Goal: Information Seeking & Learning: Learn about a topic

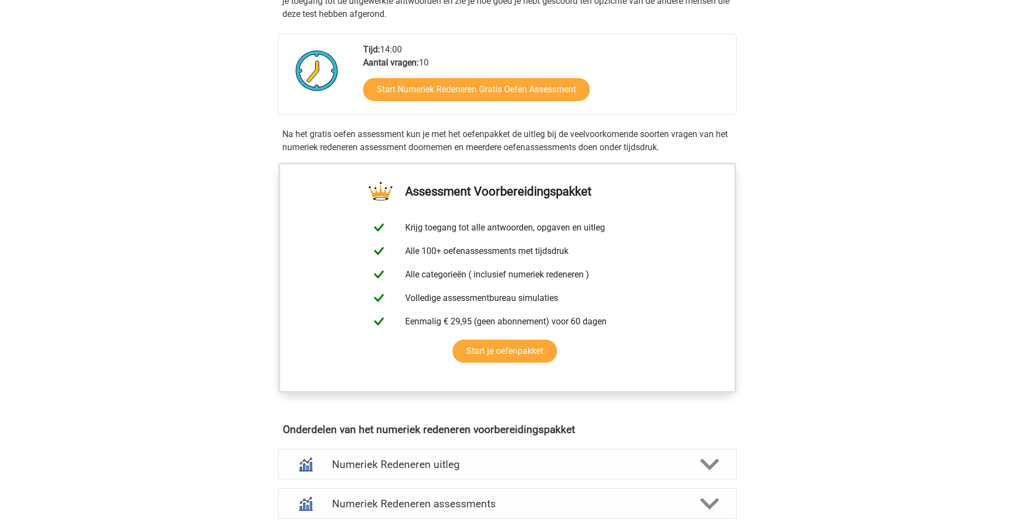
scroll to position [546, 0]
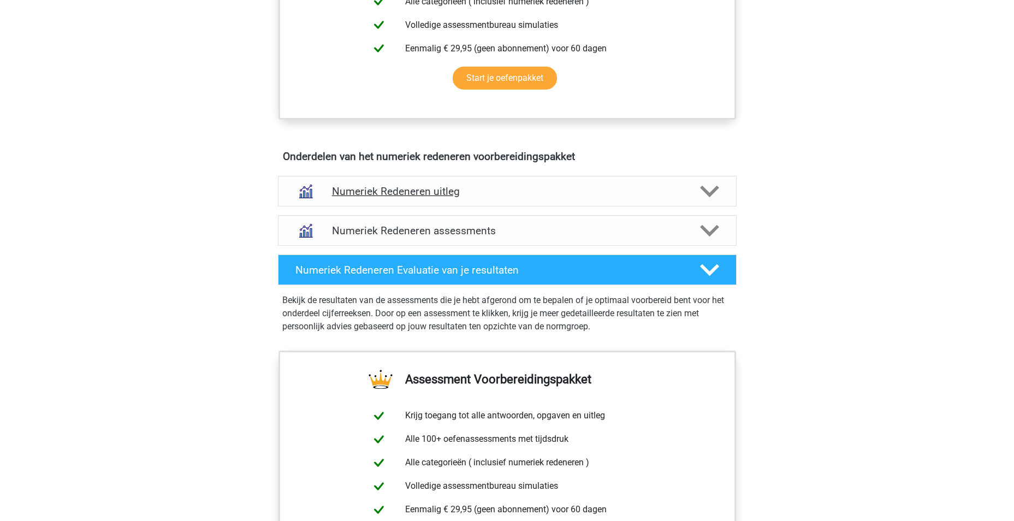
click at [705, 194] on icon at bounding box center [709, 191] width 19 height 19
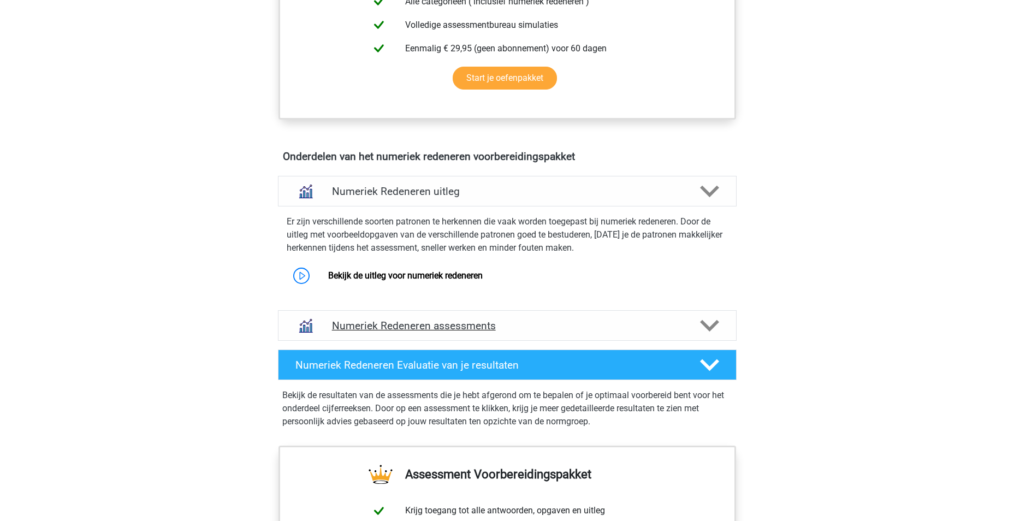
click at [708, 326] on polygon at bounding box center [709, 325] width 19 height 12
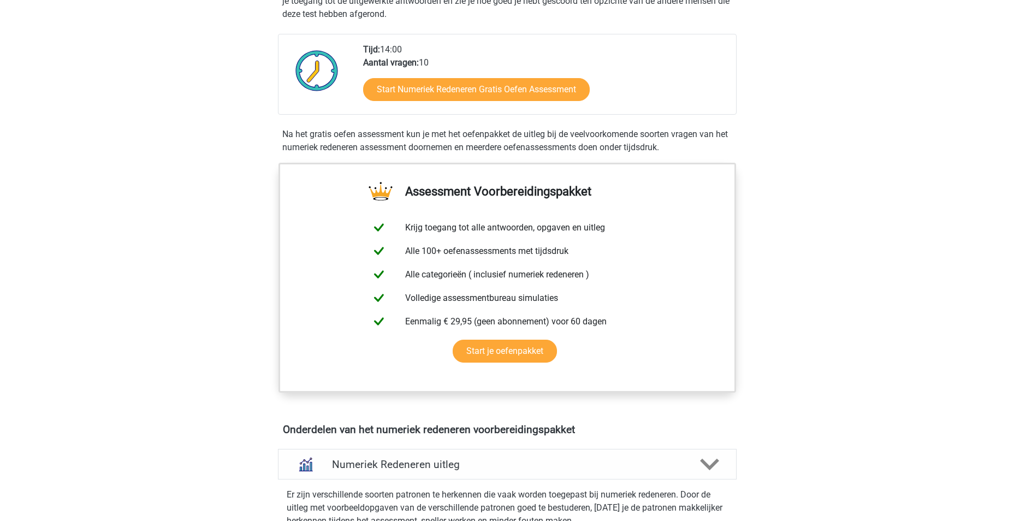
scroll to position [0, 0]
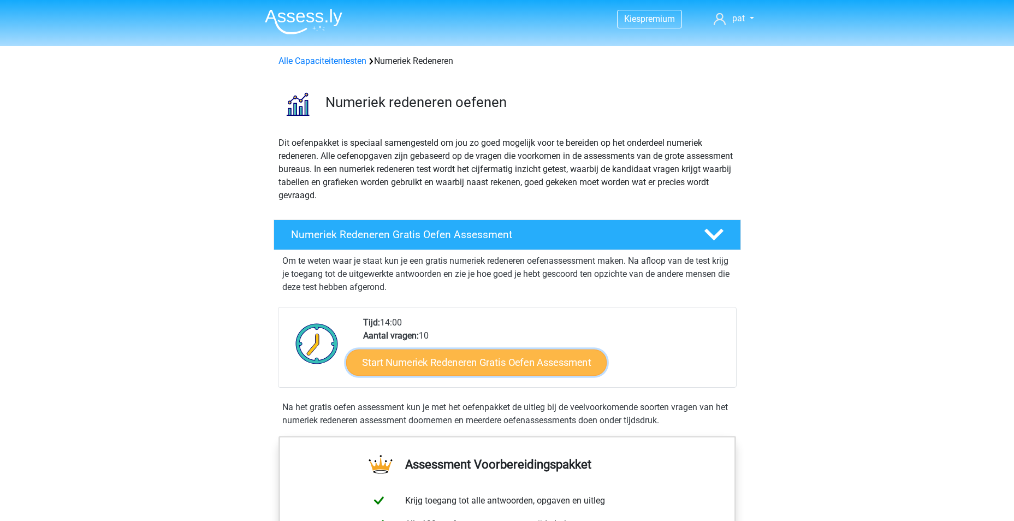
click at [552, 358] on link "Start Numeriek Redeneren Gratis Oefen Assessment" at bounding box center [476, 362] width 261 height 26
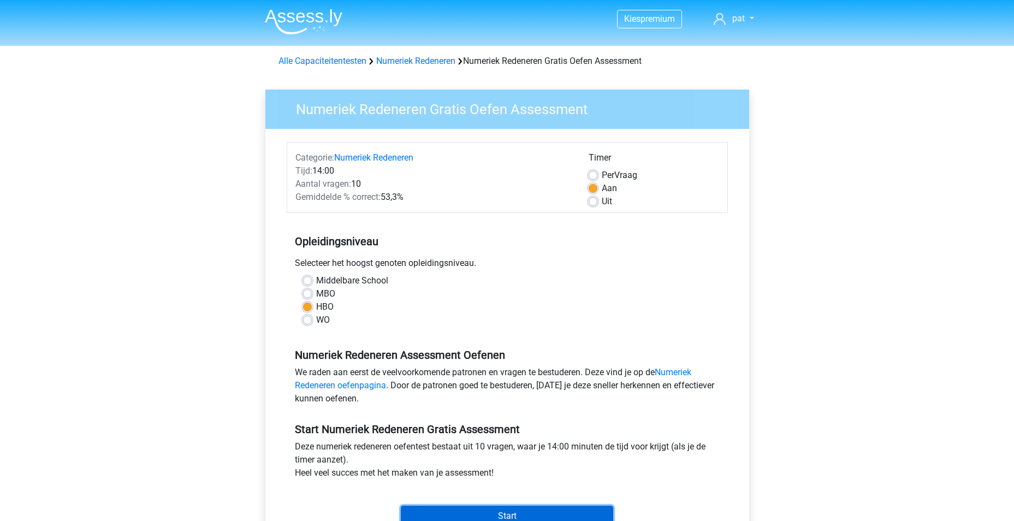
click at [532, 512] on input "Start" at bounding box center [507, 516] width 212 height 21
click at [505, 509] on input "Start" at bounding box center [507, 516] width 212 height 21
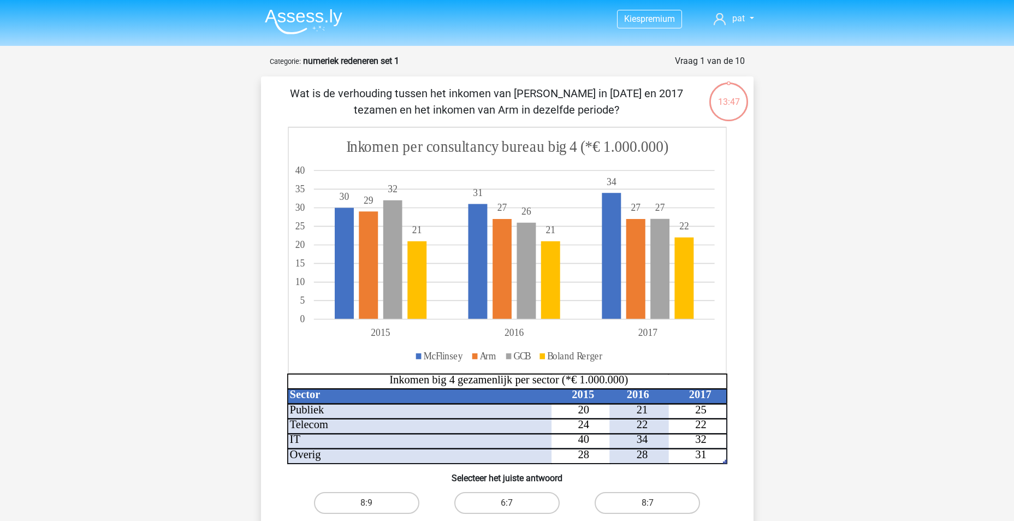
click at [745, 99] on div "13:47" at bounding box center [728, 94] width 41 height 27
click at [740, 100] on div "13:47" at bounding box center [728, 94] width 41 height 27
click at [642, 497] on label "8:7" at bounding box center [647, 503] width 105 height 22
click at [648, 503] on input "8:7" at bounding box center [651, 506] width 7 height 7
radio input "true"
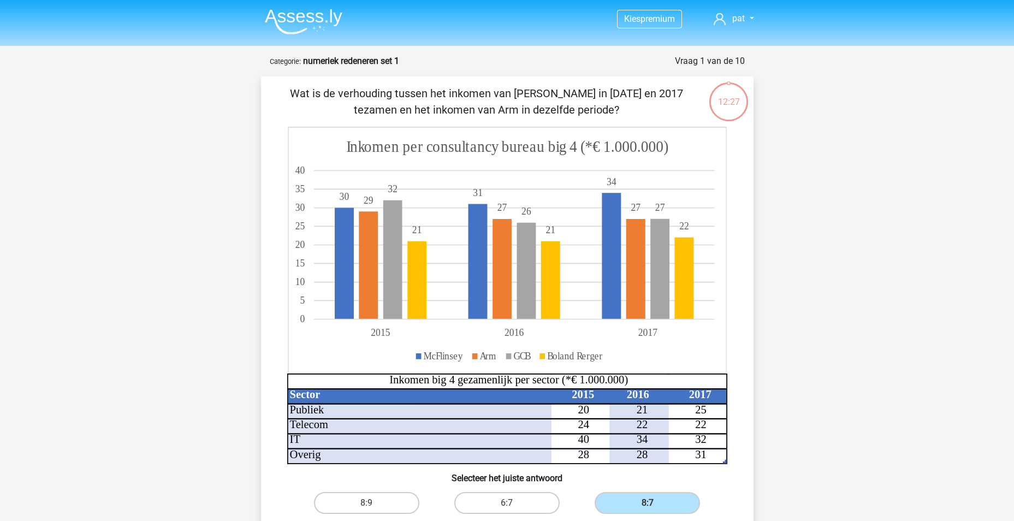
scroll to position [273, 0]
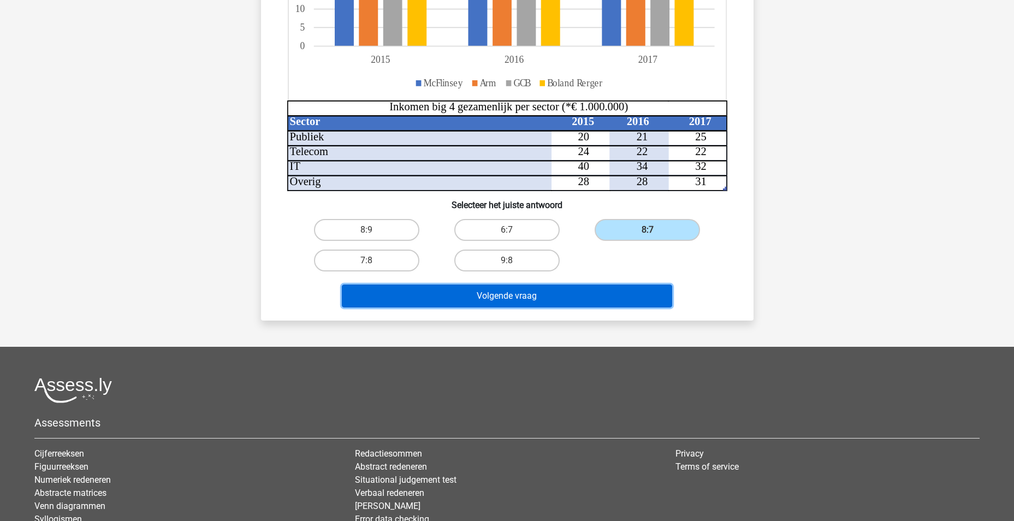
click at [555, 292] on button "Volgende vraag" at bounding box center [507, 296] width 330 height 23
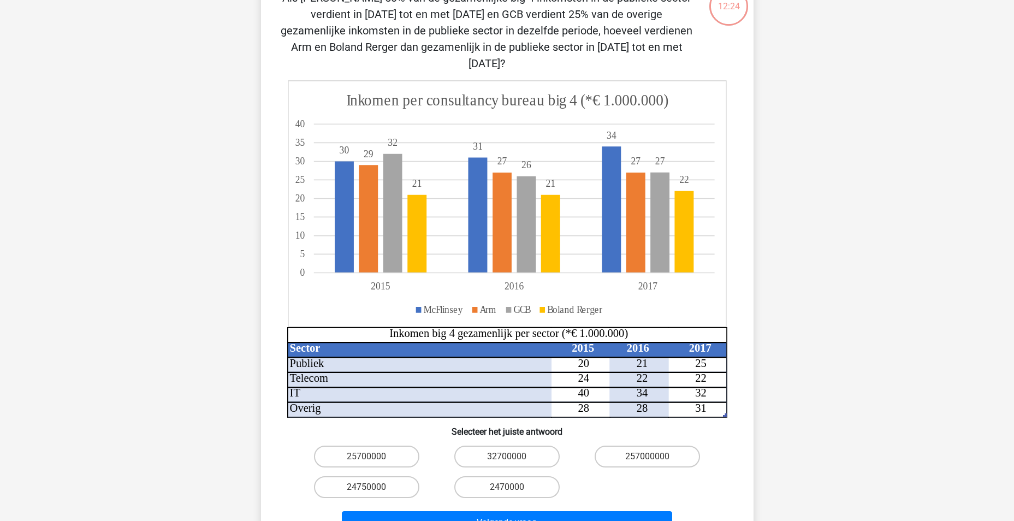
scroll to position [55, 0]
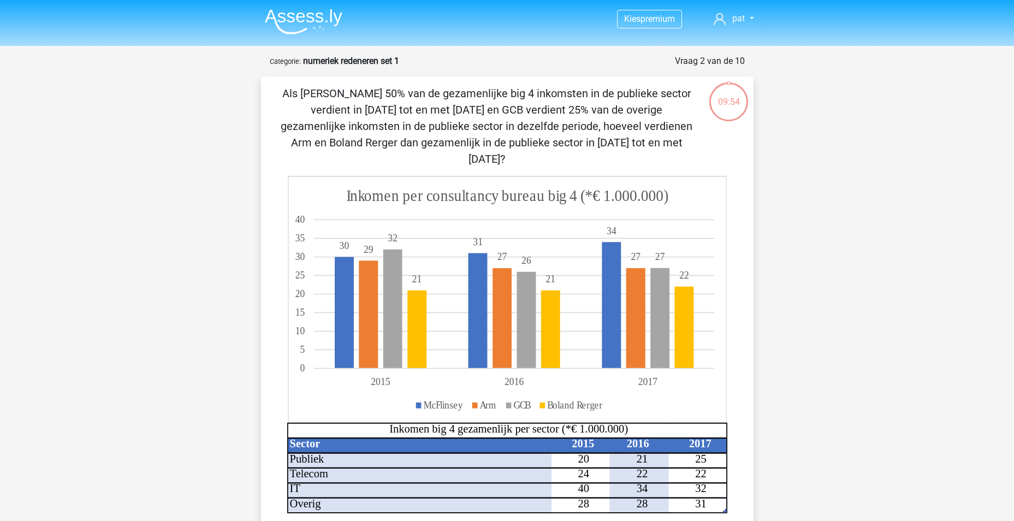
scroll to position [55, 0]
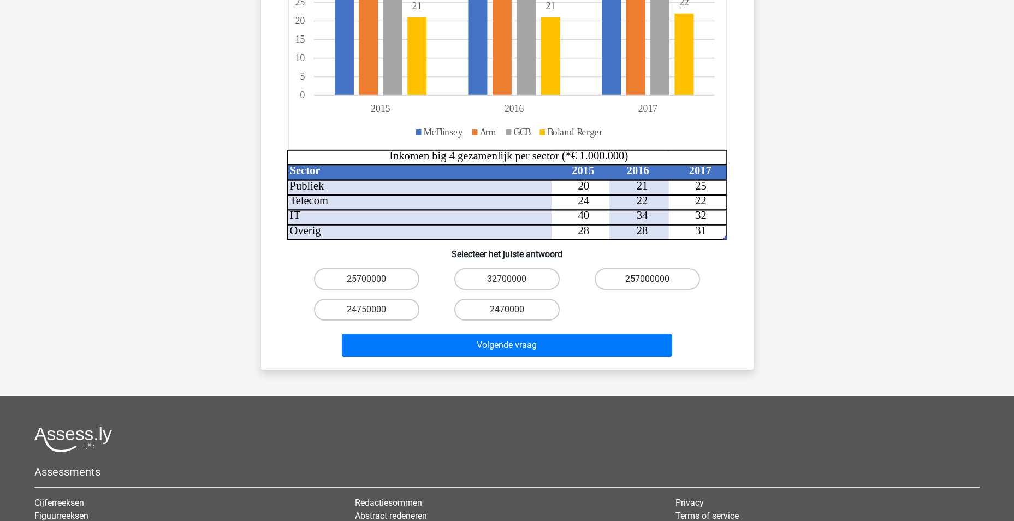
click at [642, 268] on label "257000000" at bounding box center [647, 279] width 105 height 22
click at [648, 279] on input "257000000" at bounding box center [651, 282] width 7 height 7
radio input "true"
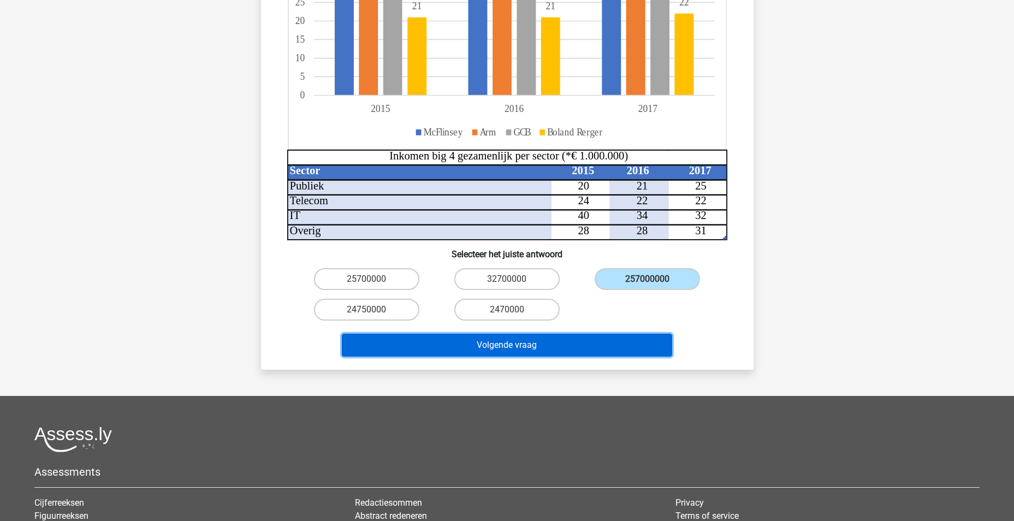
click at [592, 334] on button "Volgende vraag" at bounding box center [507, 345] width 330 height 23
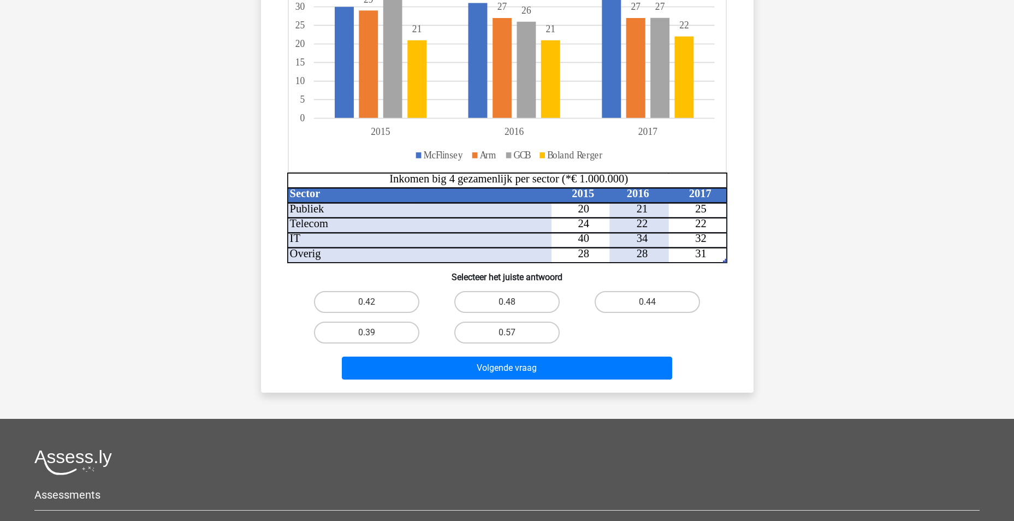
scroll to position [55, 0]
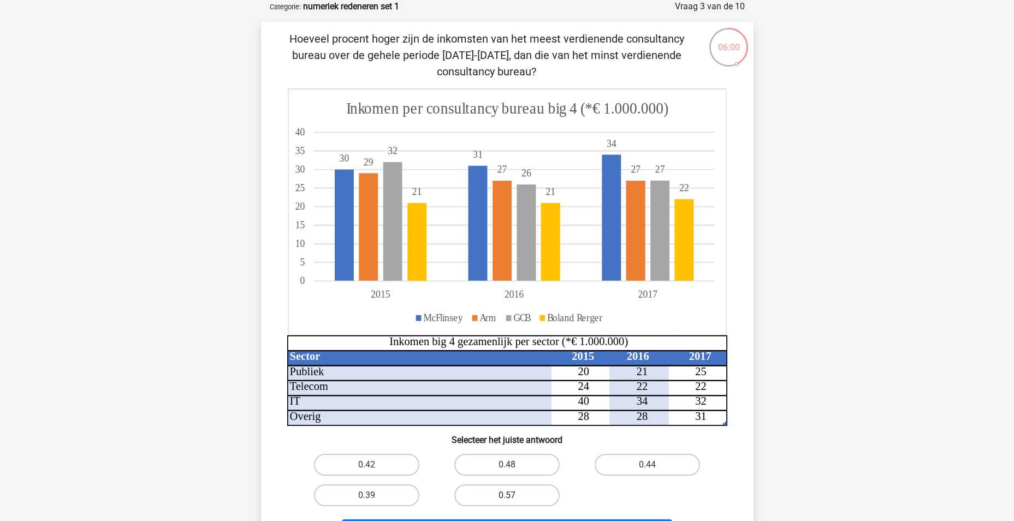
click at [522, 501] on label "0.57" at bounding box center [506, 495] width 105 height 22
click at [514, 501] on input "0.57" at bounding box center [510, 498] width 7 height 7
radio input "true"
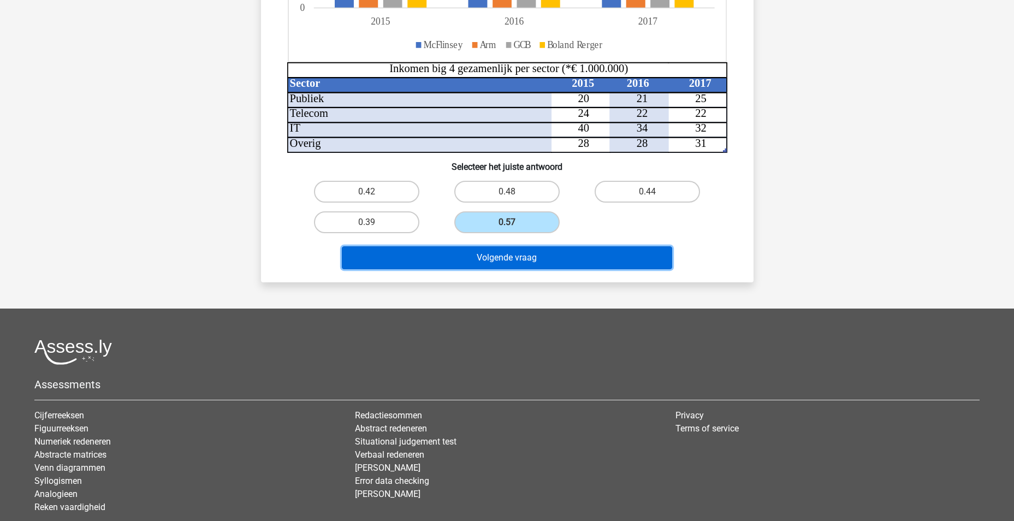
click at [536, 257] on button "Volgende vraag" at bounding box center [507, 257] width 330 height 23
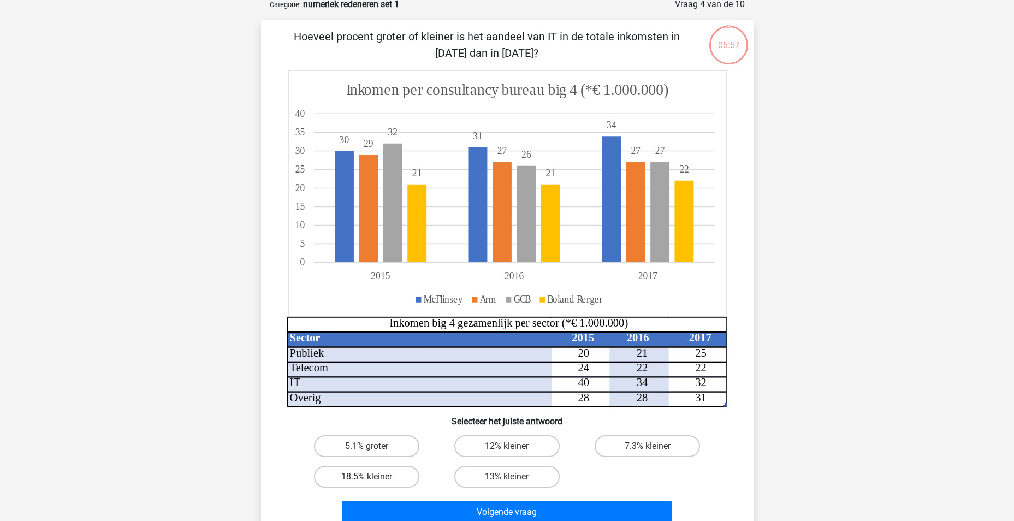
scroll to position [55, 0]
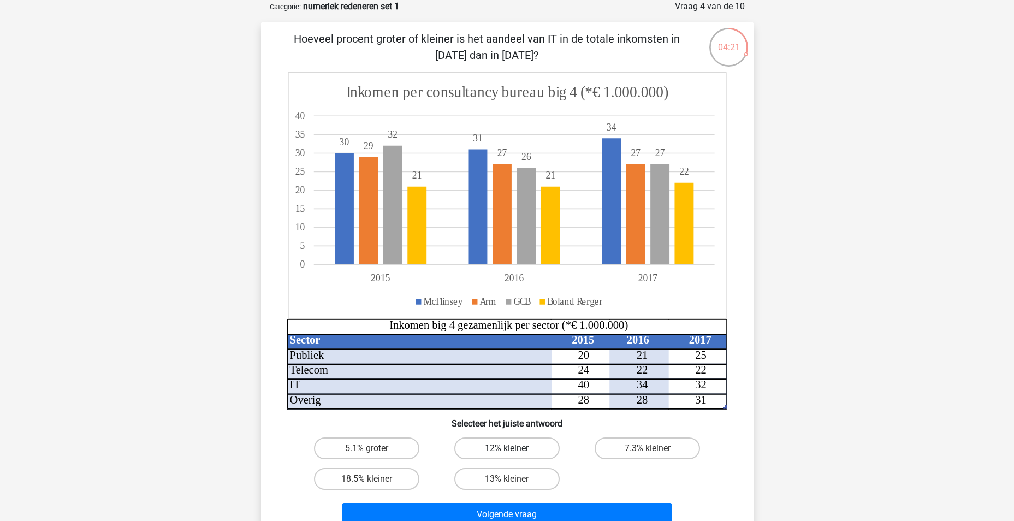
click at [531, 446] on label "12% kleiner" at bounding box center [506, 448] width 105 height 22
click at [514, 448] on input "12% kleiner" at bounding box center [510, 451] width 7 height 7
radio input "true"
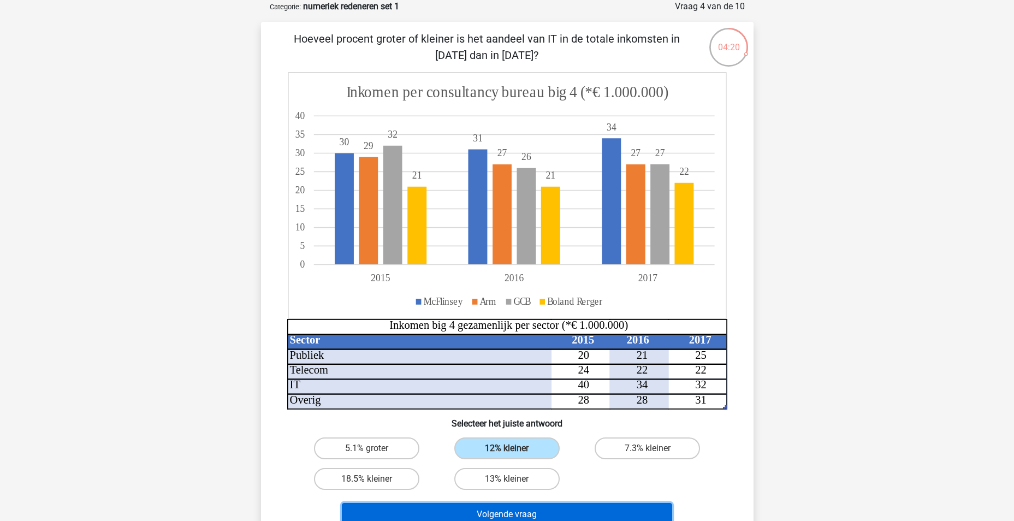
click at [539, 508] on button "Volgende vraag" at bounding box center [507, 514] width 330 height 23
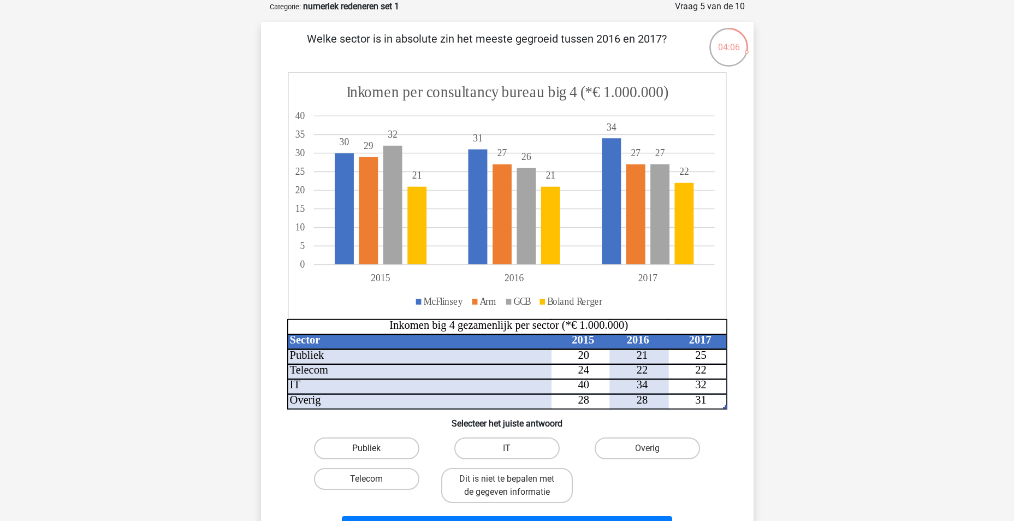
click at [396, 447] on label "Publiek" at bounding box center [366, 448] width 105 height 22
click at [374, 448] on input "Publiek" at bounding box center [369, 451] width 7 height 7
radio input "true"
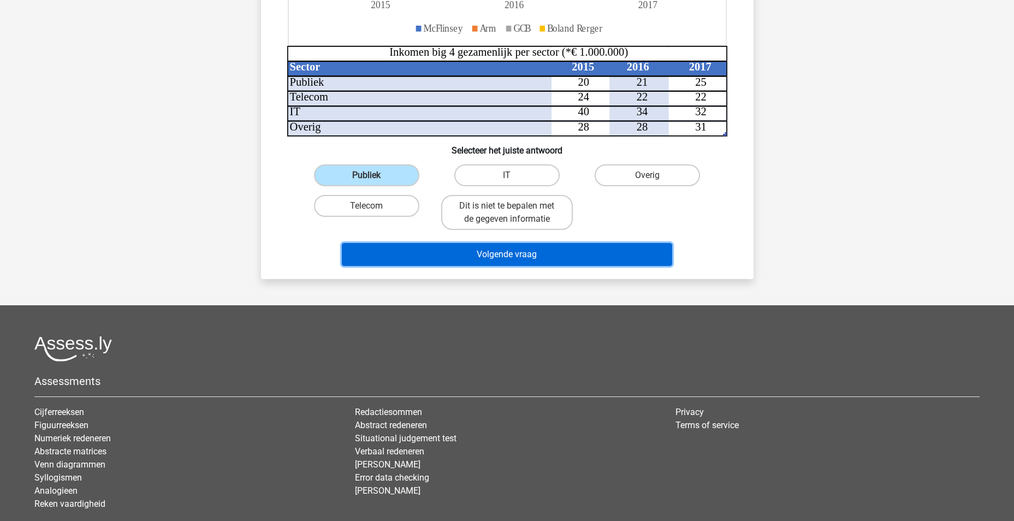
click at [526, 258] on button "Volgende vraag" at bounding box center [507, 254] width 330 height 23
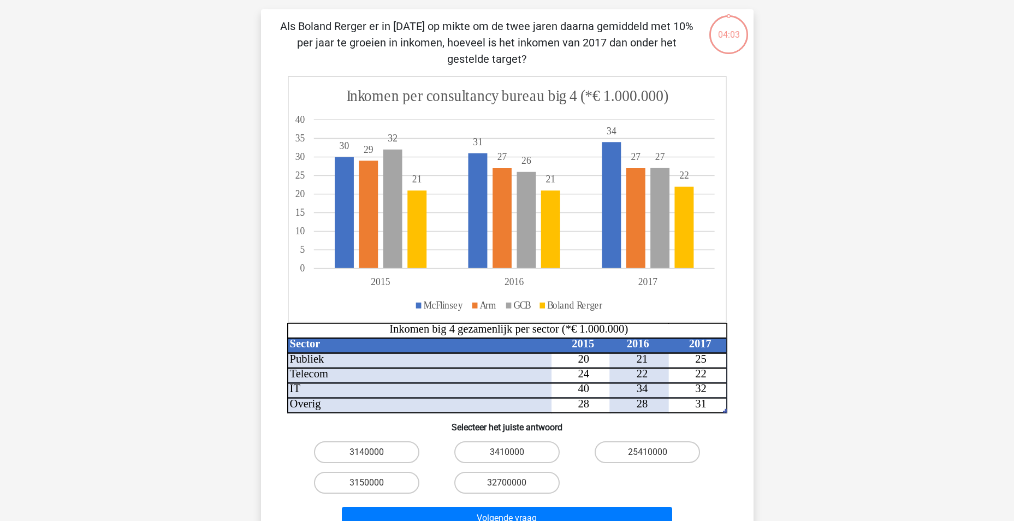
scroll to position [55, 0]
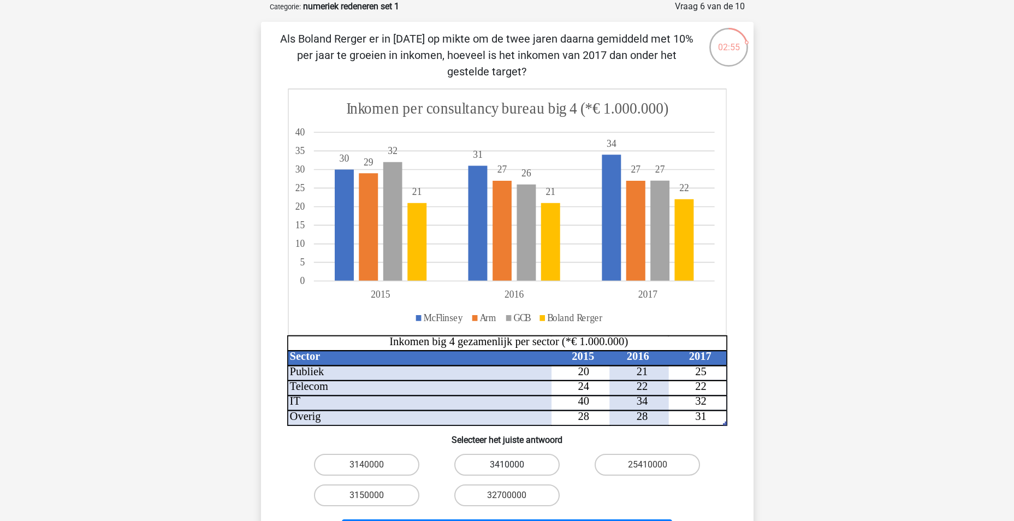
click at [504, 460] on label "3410000" at bounding box center [506, 465] width 105 height 22
click at [507, 465] on input "3410000" at bounding box center [510, 468] width 7 height 7
radio input "true"
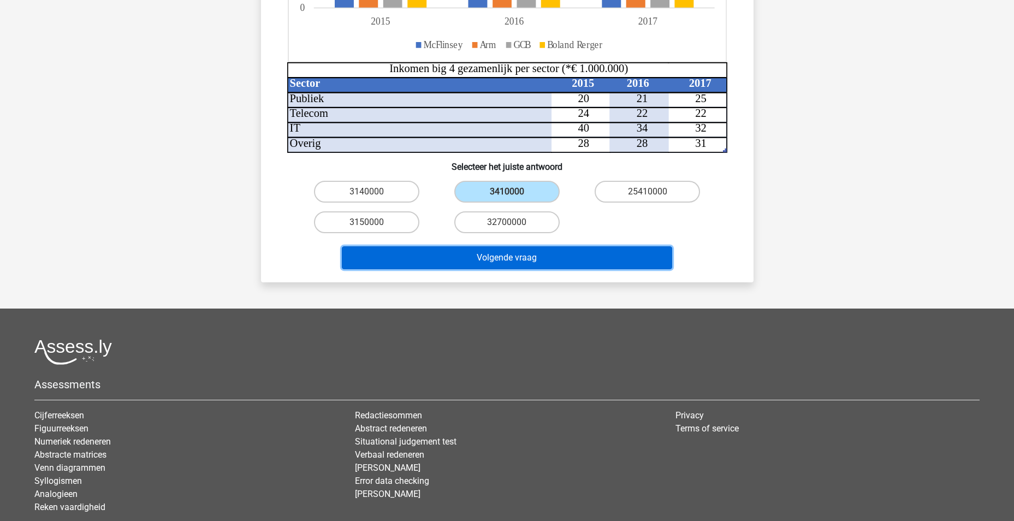
click at [540, 256] on button "Volgende vraag" at bounding box center [507, 257] width 330 height 23
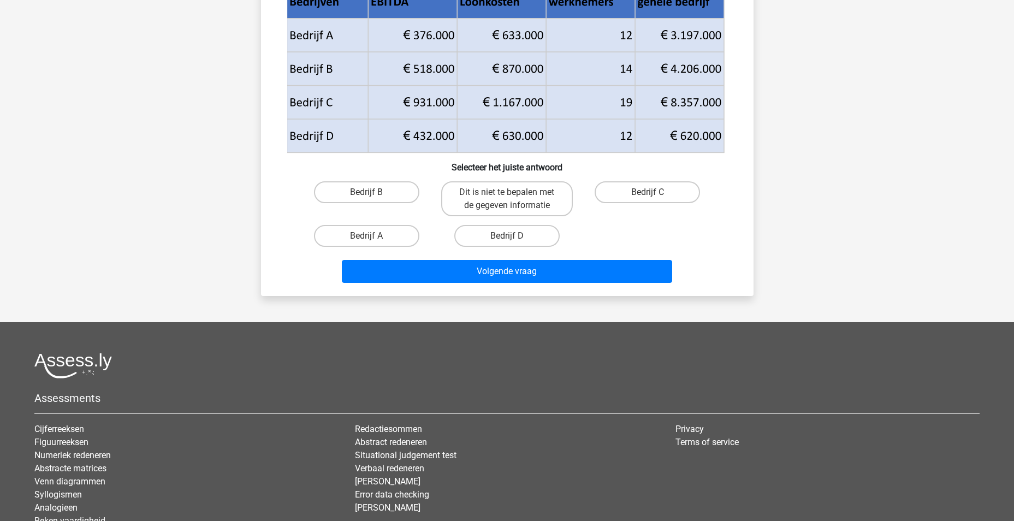
scroll to position [55, 0]
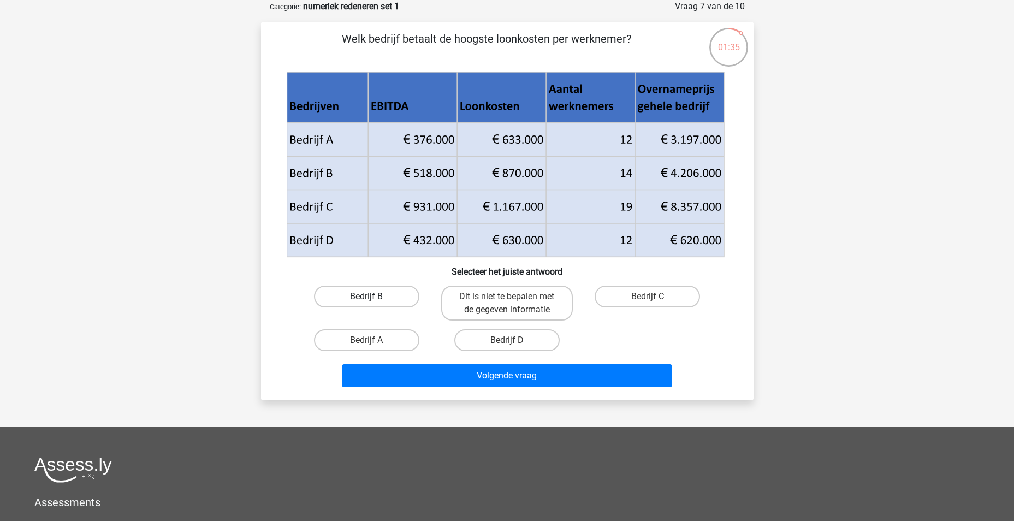
click at [386, 299] on label "Bedrijf B" at bounding box center [366, 297] width 105 height 22
click at [374, 299] on input "Bedrijf B" at bounding box center [369, 300] width 7 height 7
radio input "true"
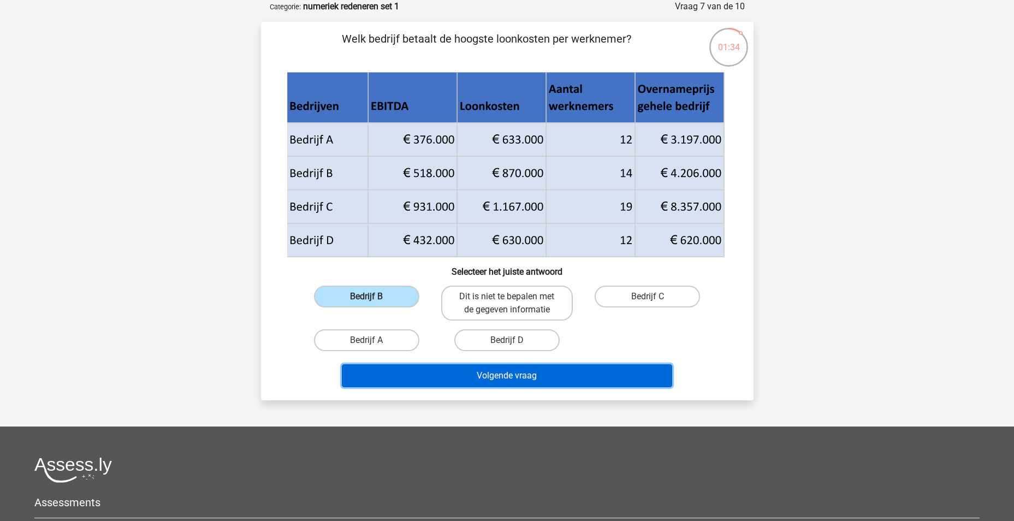
click at [433, 371] on button "Volgende vraag" at bounding box center [507, 375] width 330 height 23
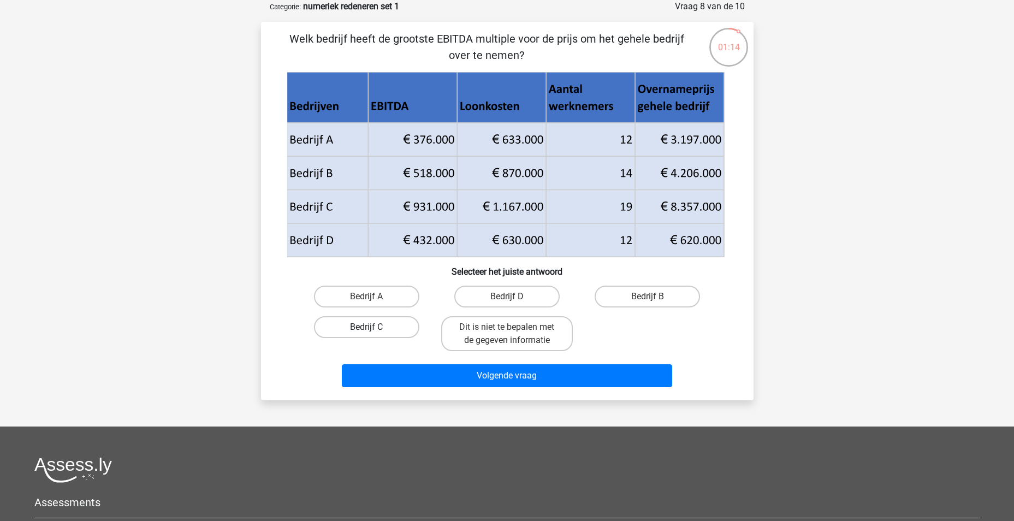
click at [390, 334] on label "Bedrijf C" at bounding box center [366, 327] width 105 height 22
click at [374, 334] on input "Bedrijf C" at bounding box center [369, 330] width 7 height 7
radio input "true"
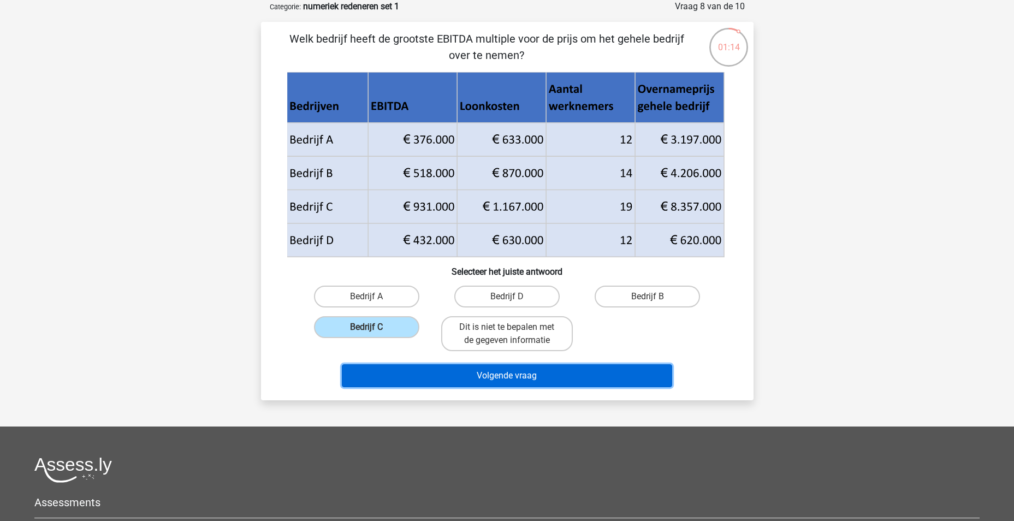
click at [445, 379] on button "Volgende vraag" at bounding box center [507, 375] width 330 height 23
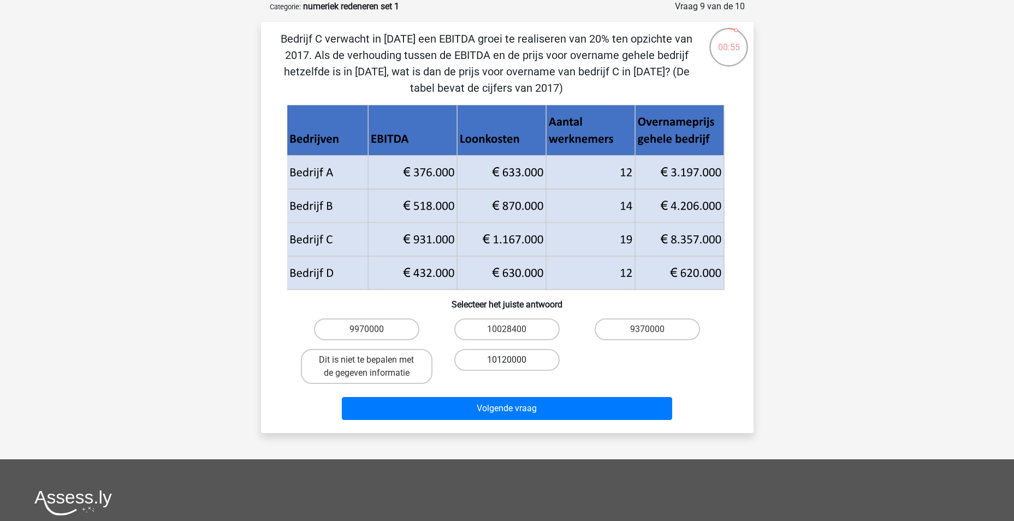
click at [489, 359] on label "10120000" at bounding box center [506, 360] width 105 height 22
click at [507, 360] on input "10120000" at bounding box center [510, 363] width 7 height 7
radio input "true"
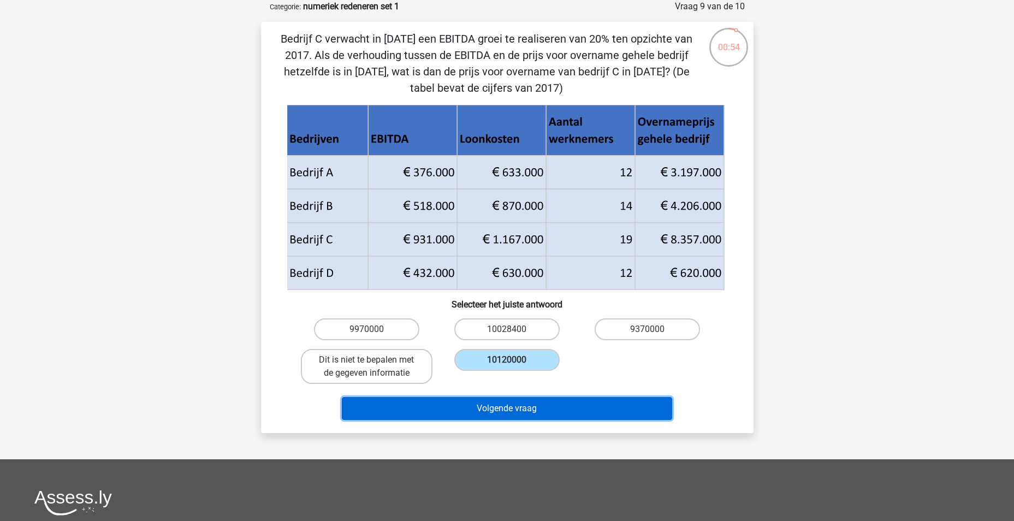
click at [510, 412] on button "Volgende vraag" at bounding box center [507, 408] width 330 height 23
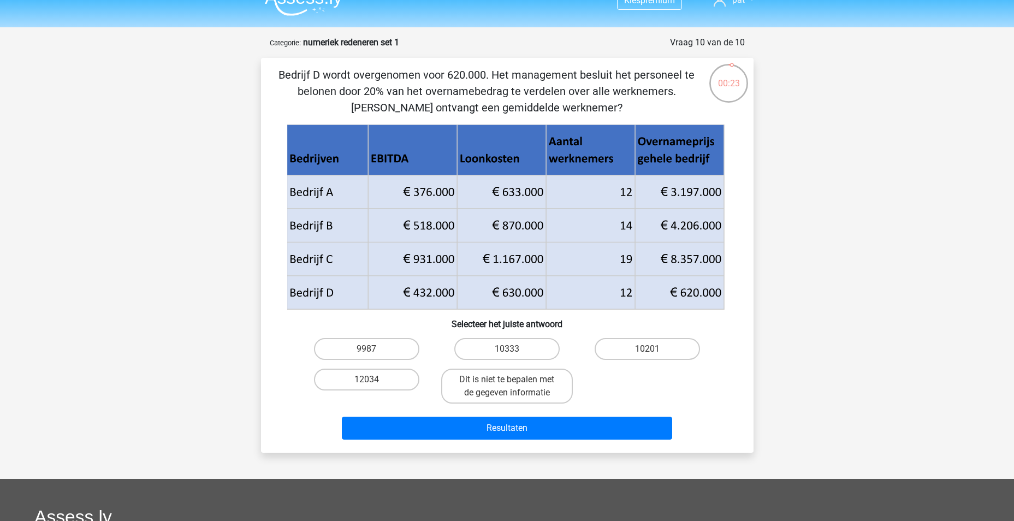
scroll to position [0, 0]
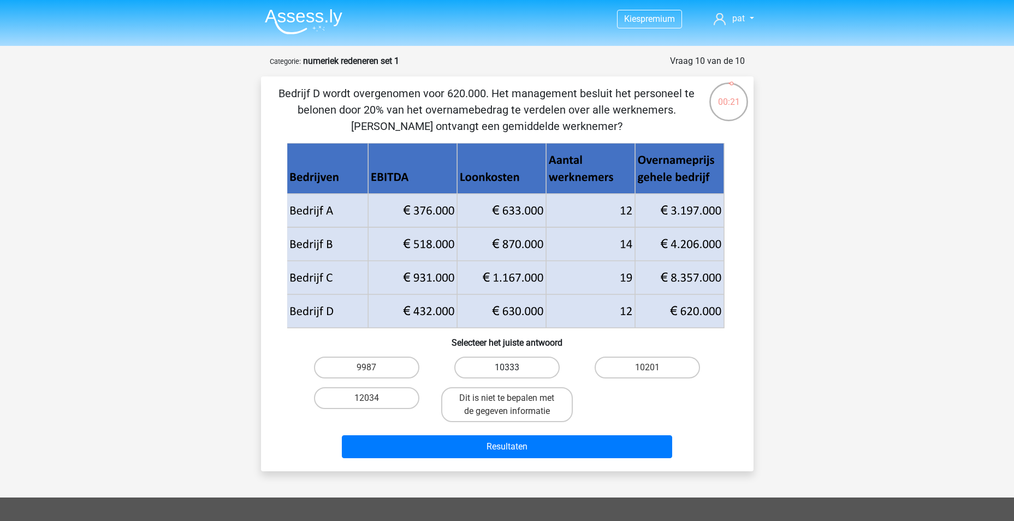
click at [523, 369] on label "10333" at bounding box center [506, 368] width 105 height 22
click at [514, 369] on input "10333" at bounding box center [510, 371] width 7 height 7
radio input "true"
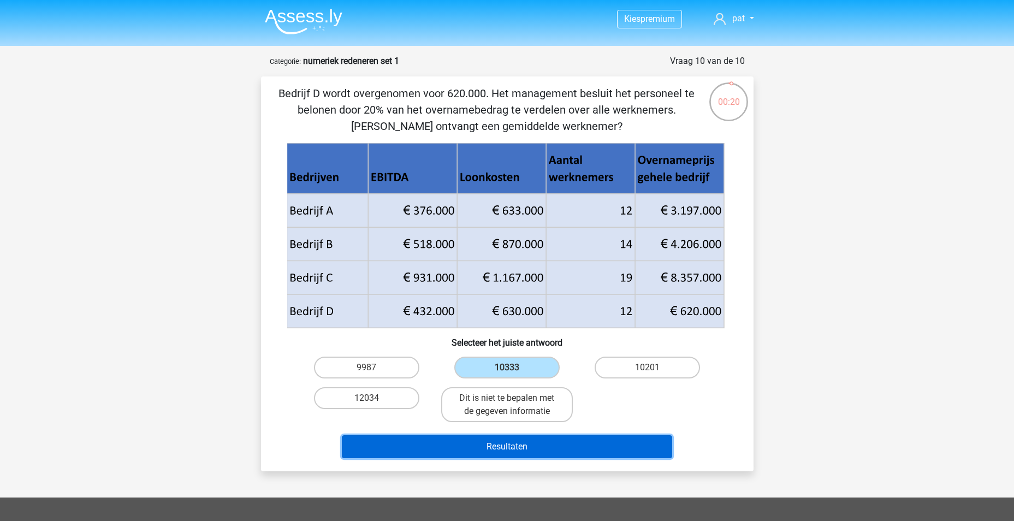
click at [517, 443] on button "Resultaten" at bounding box center [507, 446] width 330 height 23
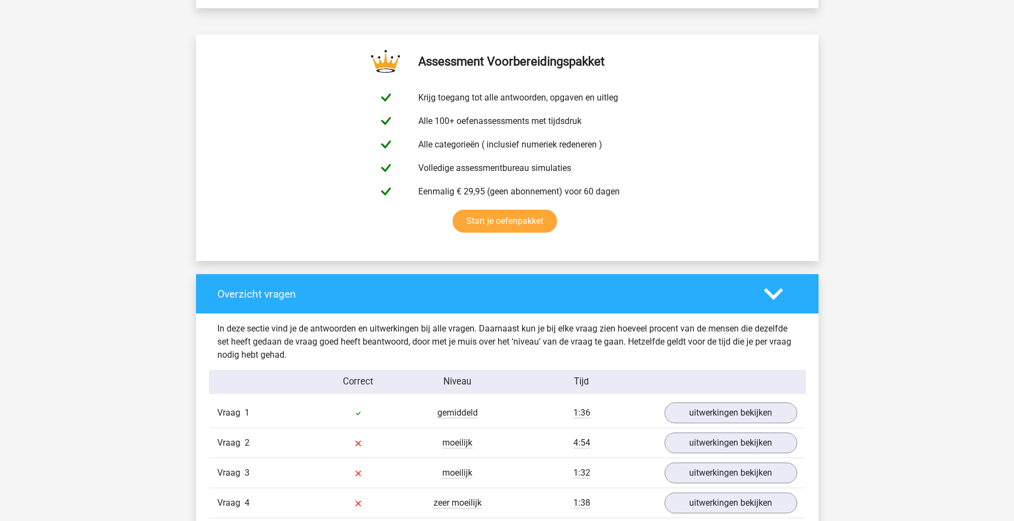
scroll to position [819, 0]
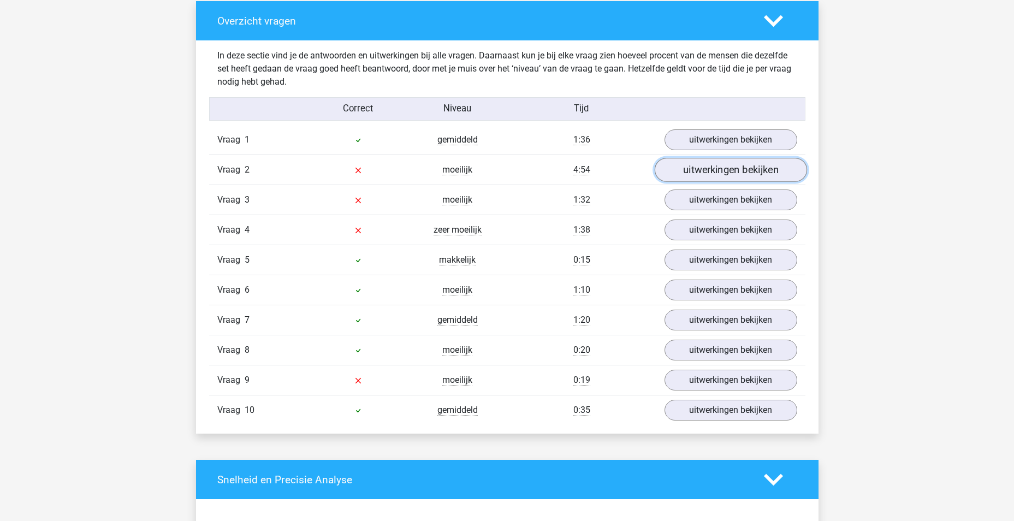
click at [699, 171] on link "uitwerkingen bekijken" at bounding box center [730, 170] width 152 height 24
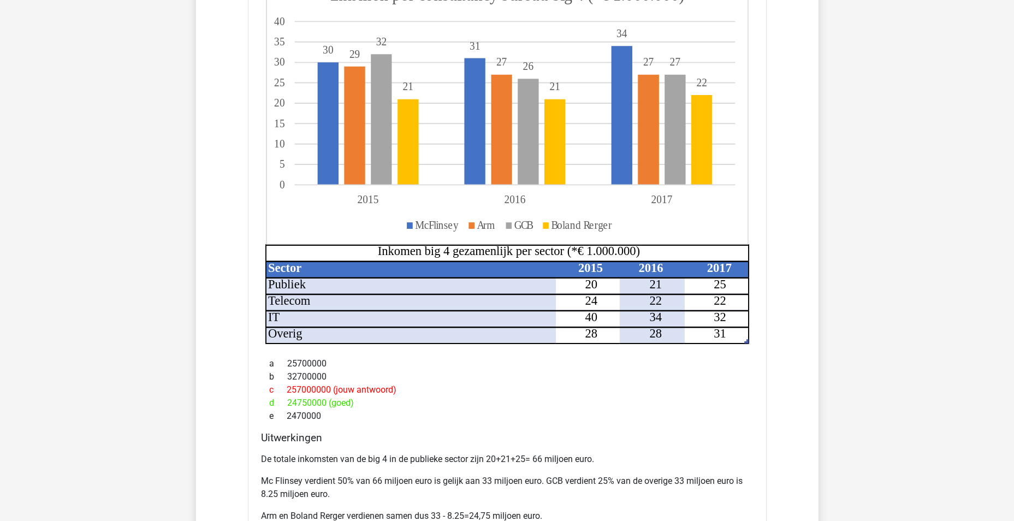
scroll to position [1365, 0]
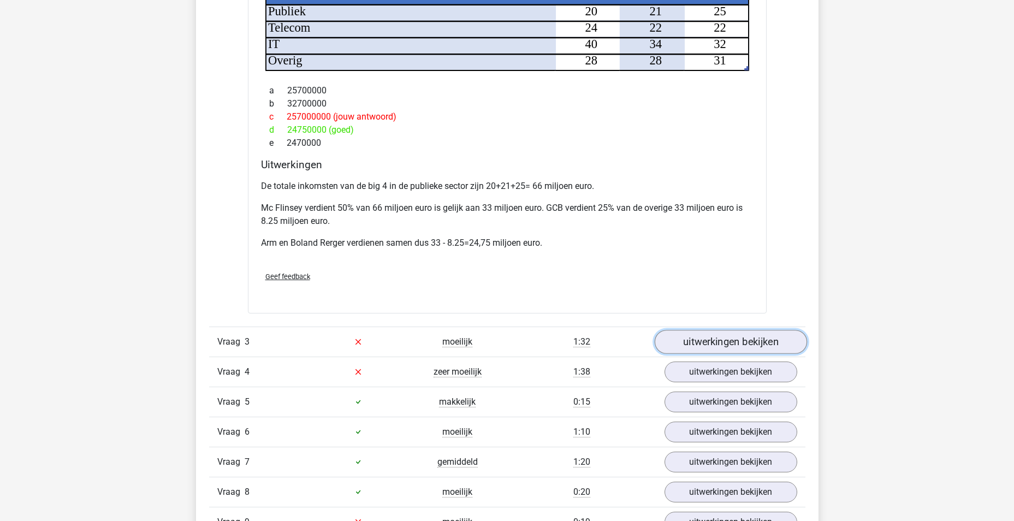
click at [729, 341] on link "uitwerkingen bekijken" at bounding box center [730, 342] width 152 height 24
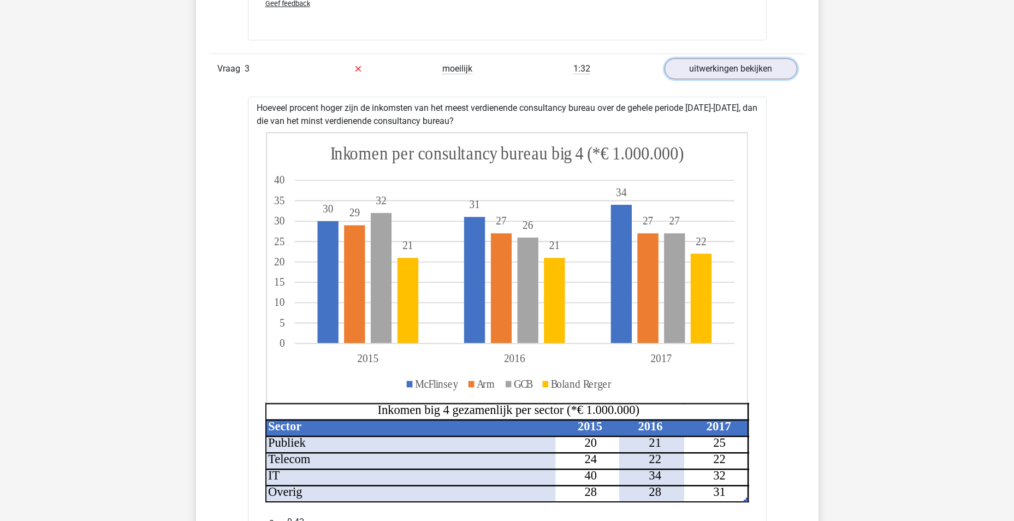
scroll to position [1912, 0]
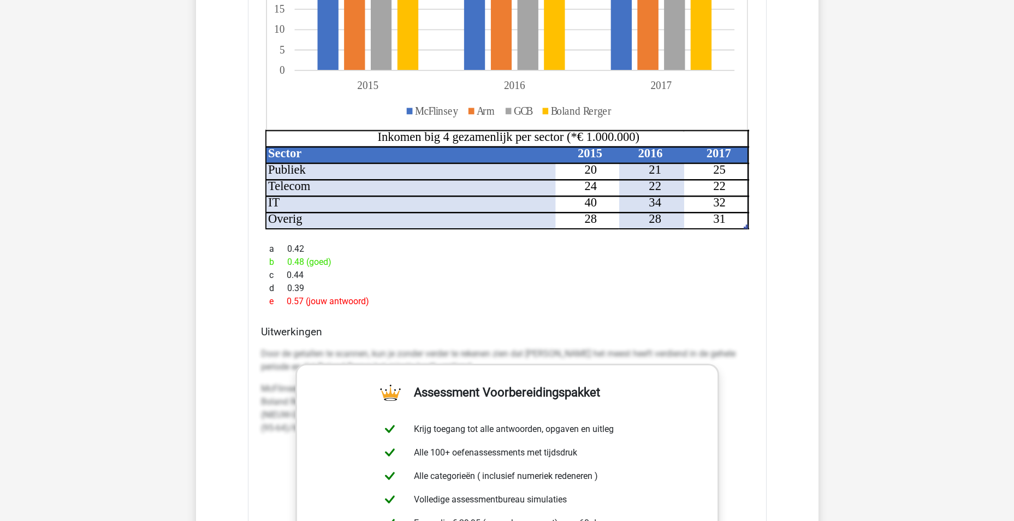
click at [934, 181] on div "Kies premium pat patrick.linnebank@stedin.net" at bounding box center [507, 93] width 1014 height 4011
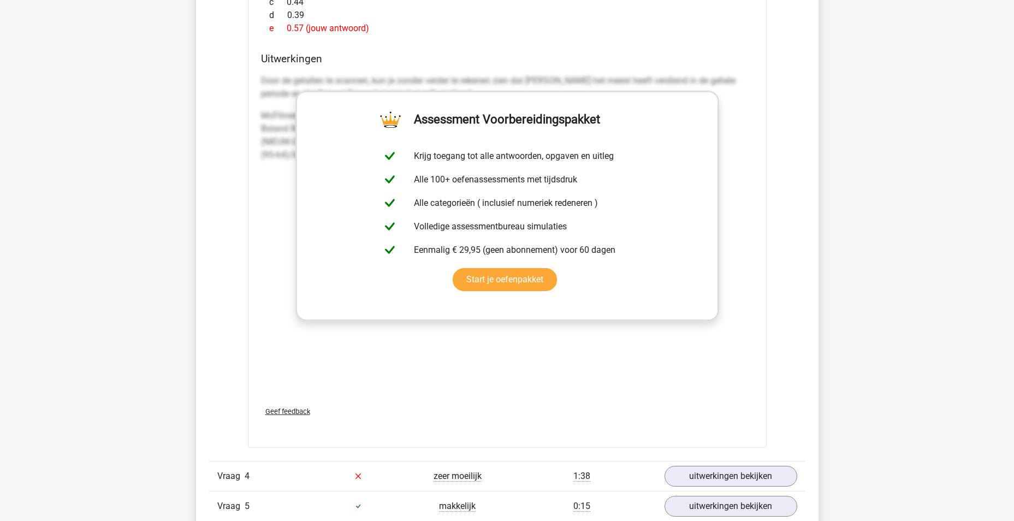
scroll to position [2458, 0]
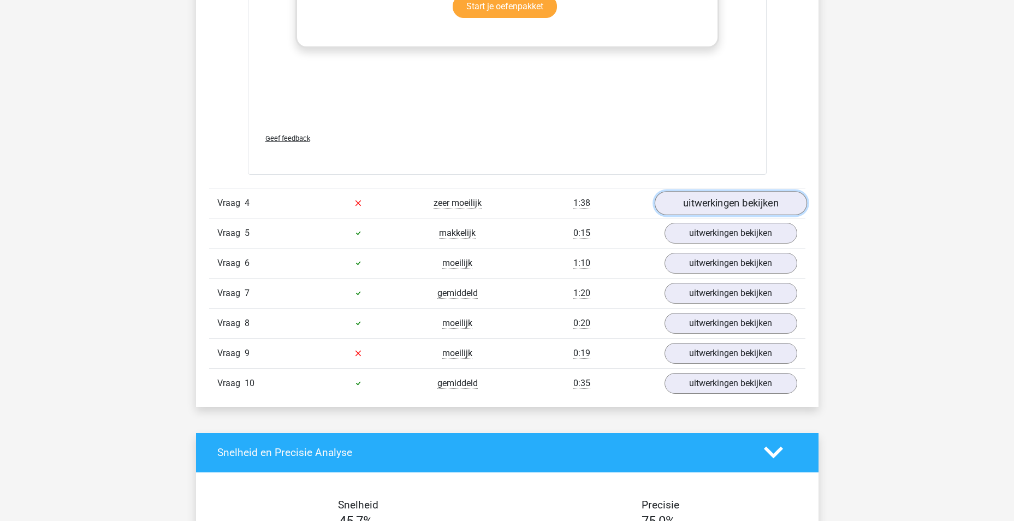
click at [773, 205] on link "uitwerkingen bekijken" at bounding box center [730, 203] width 152 height 24
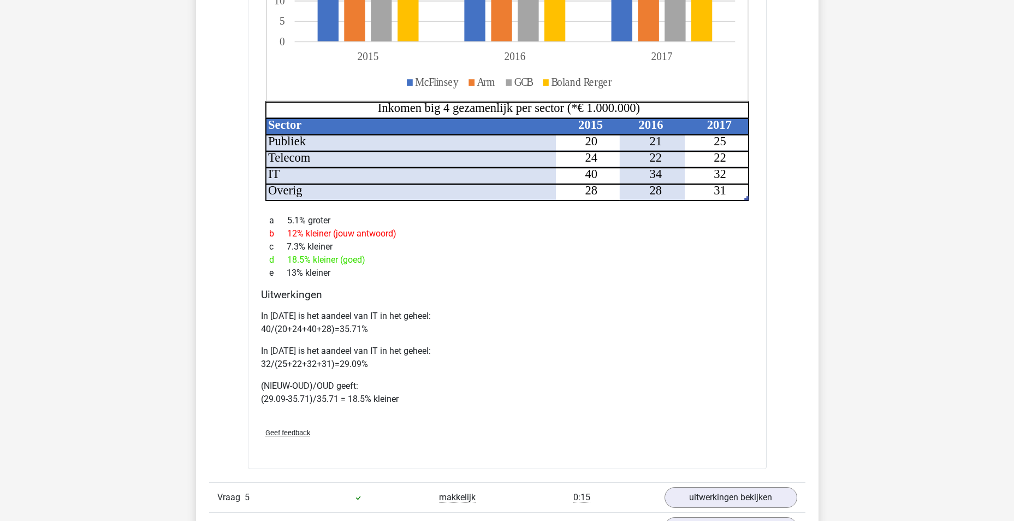
scroll to position [3154, 0]
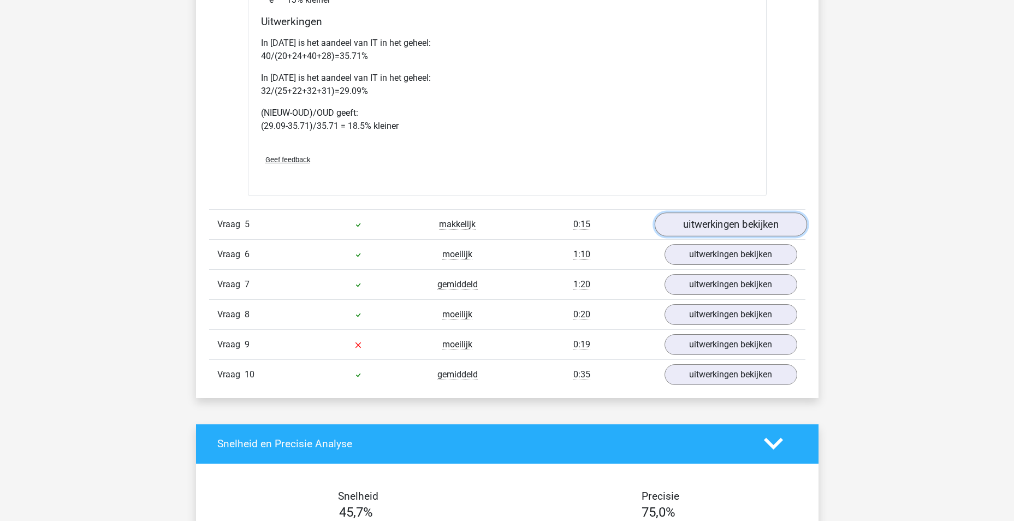
click at [700, 225] on link "uitwerkingen bekijken" at bounding box center [730, 224] width 152 height 24
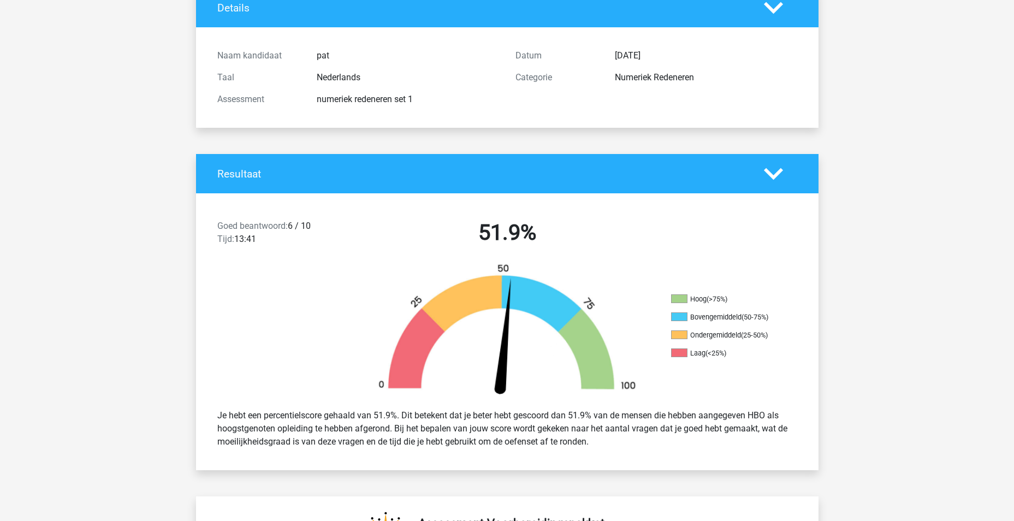
scroll to position [0, 0]
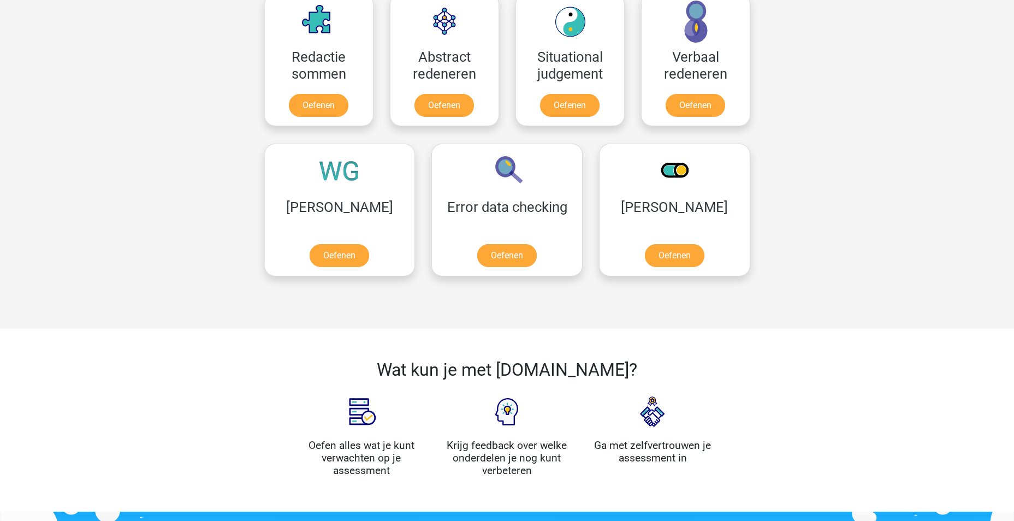
scroll to position [546, 0]
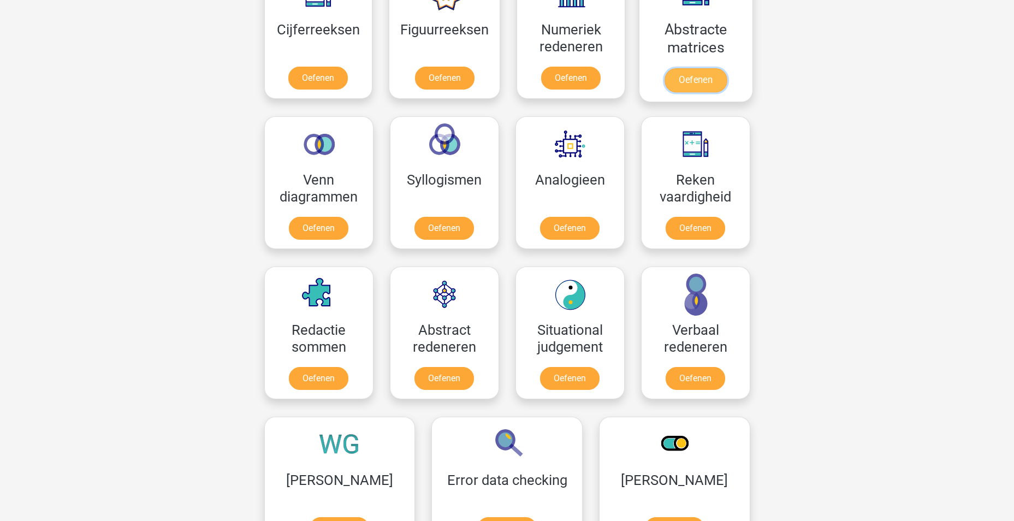
click at [690, 77] on link "Oefenen" at bounding box center [696, 80] width 62 height 24
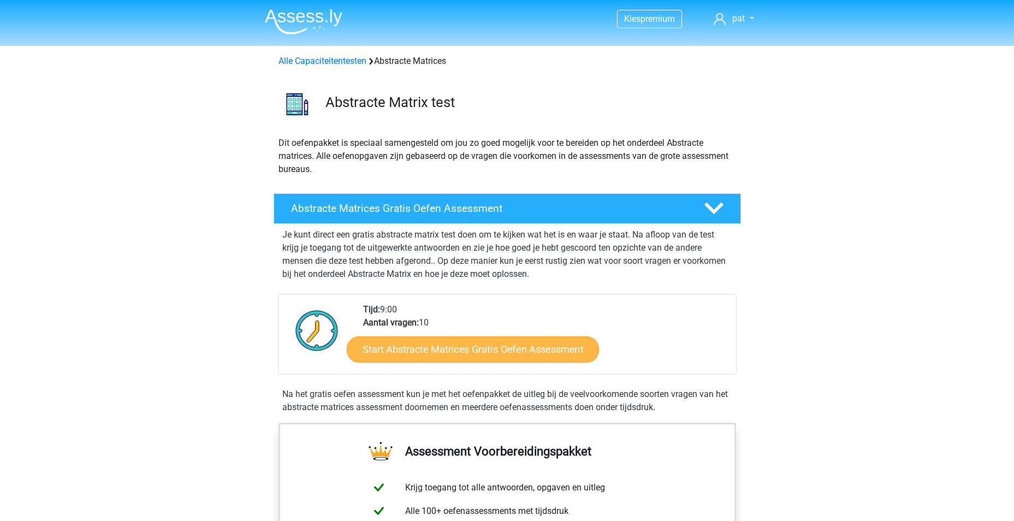
scroll to position [273, 0]
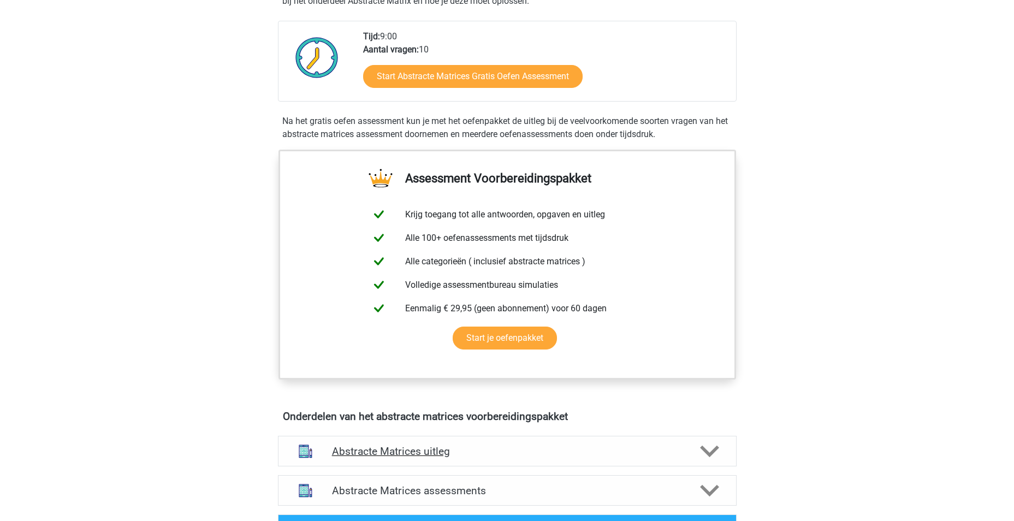
click at [707, 446] on icon at bounding box center [709, 451] width 19 height 19
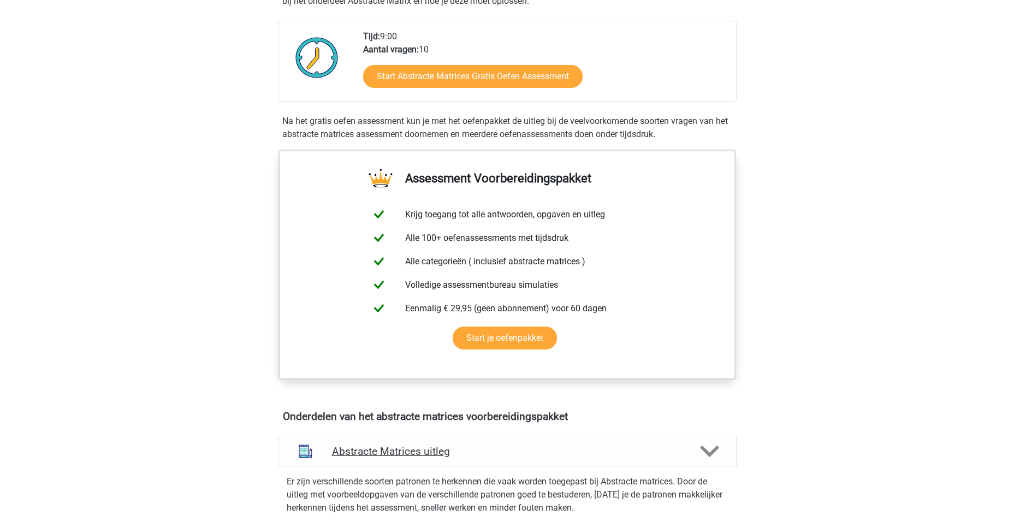
scroll to position [546, 0]
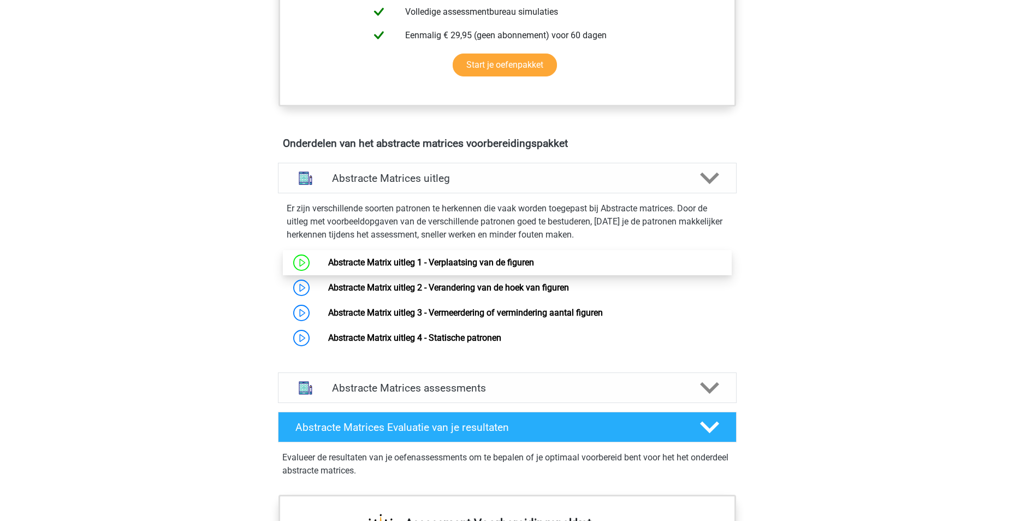
click at [395, 263] on link "Abstracte Matrix uitleg 1 - Verplaatsing van de figuren" at bounding box center [431, 262] width 206 height 10
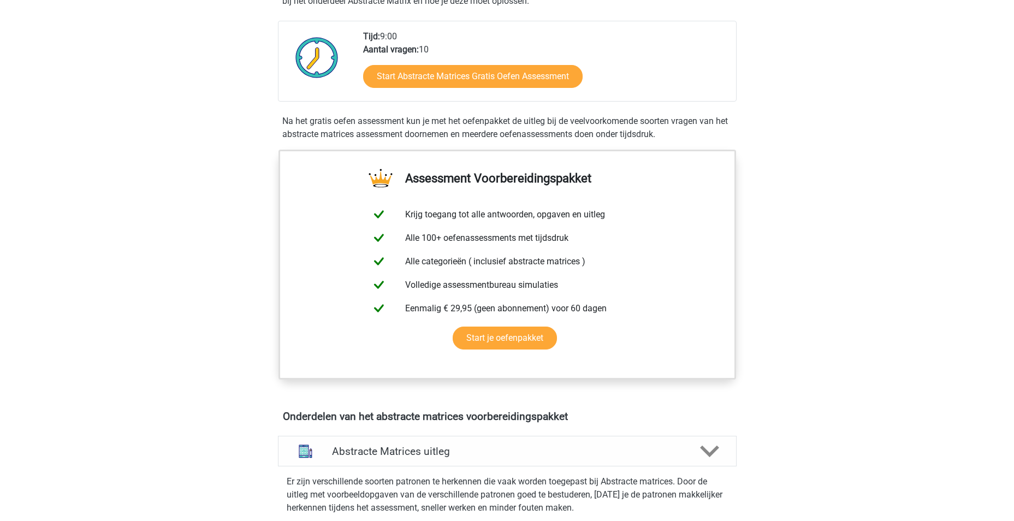
scroll to position [0, 0]
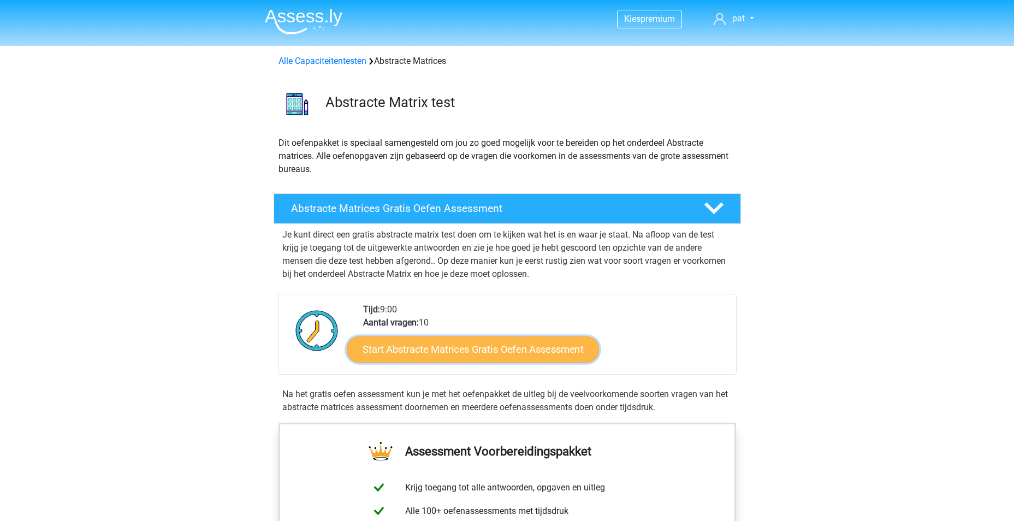
click at [538, 347] on link "Start Abstracte Matrices Gratis Oefen Assessment" at bounding box center [473, 349] width 252 height 26
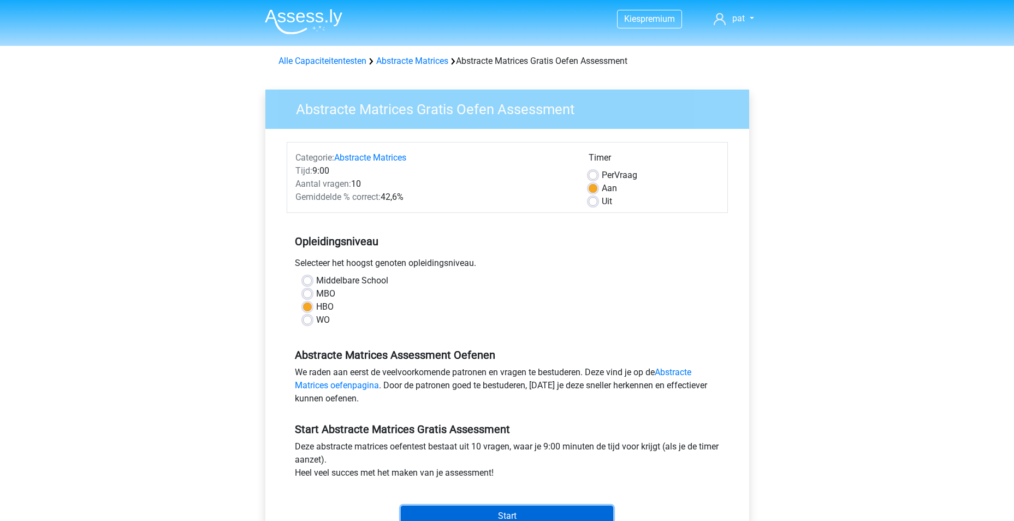
click at [579, 508] on input "Start" at bounding box center [507, 516] width 212 height 21
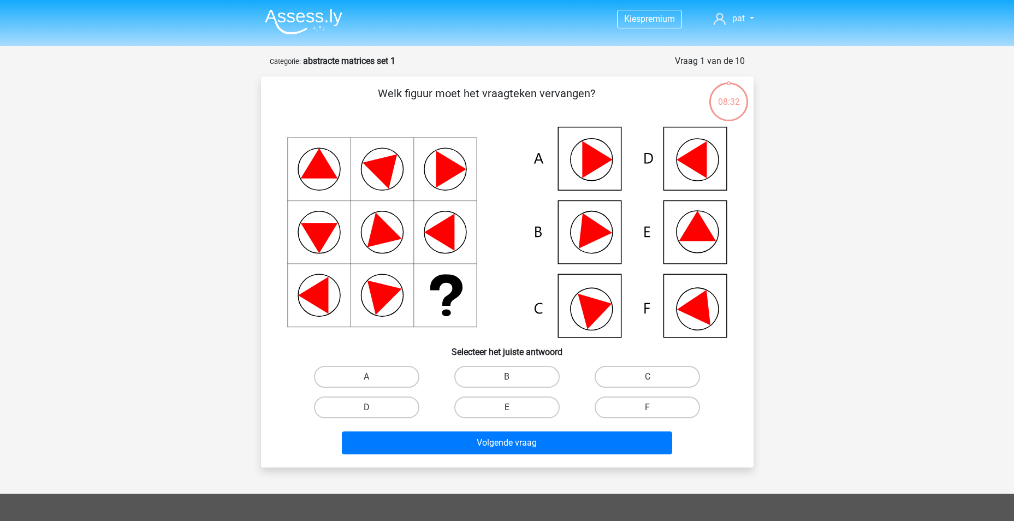
click at [523, 403] on label "E" at bounding box center [506, 408] width 105 height 22
click at [514, 407] on input "E" at bounding box center [510, 410] width 7 height 7
radio input "true"
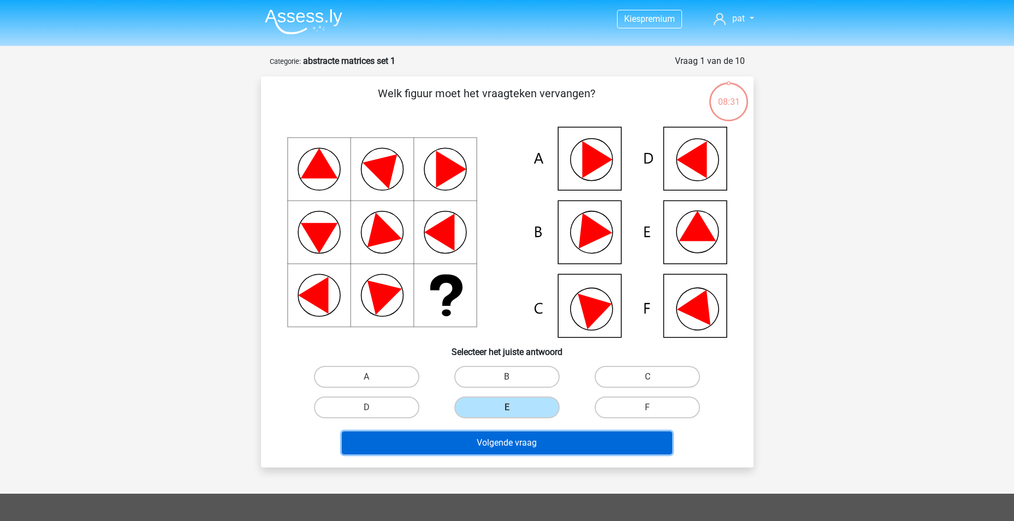
click at [530, 443] on button "Volgende vraag" at bounding box center [507, 442] width 330 height 23
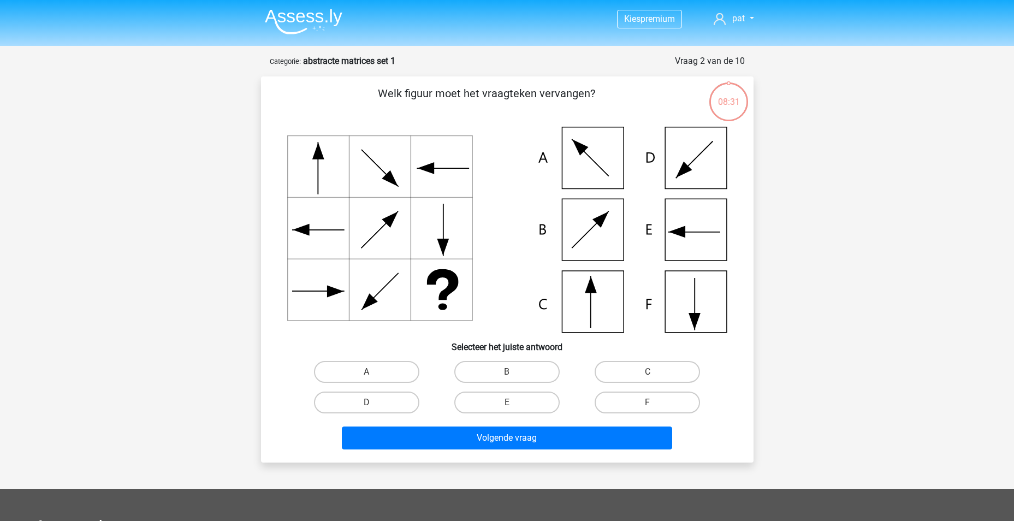
scroll to position [55, 0]
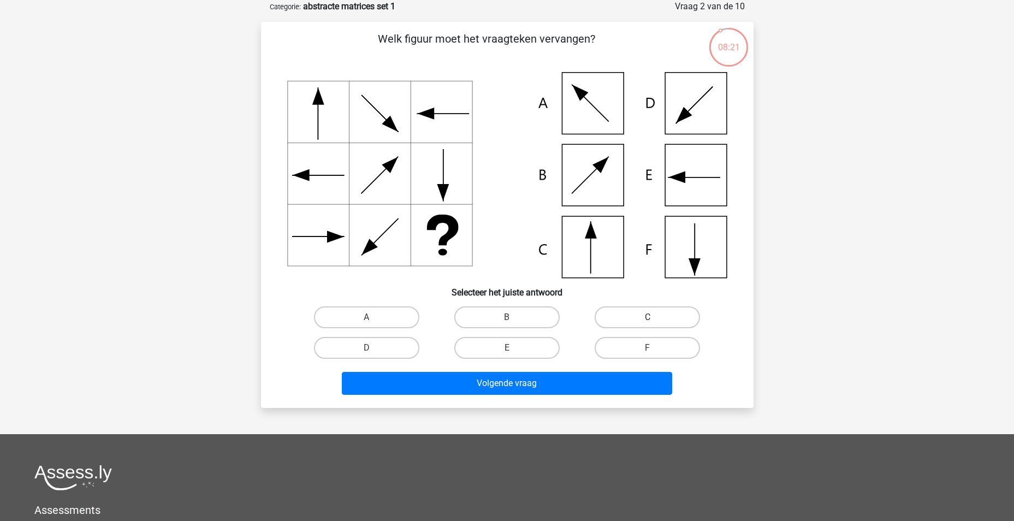
click at [630, 317] on label "C" at bounding box center [647, 317] width 105 height 22
click at [648, 317] on input "C" at bounding box center [651, 320] width 7 height 7
radio input "true"
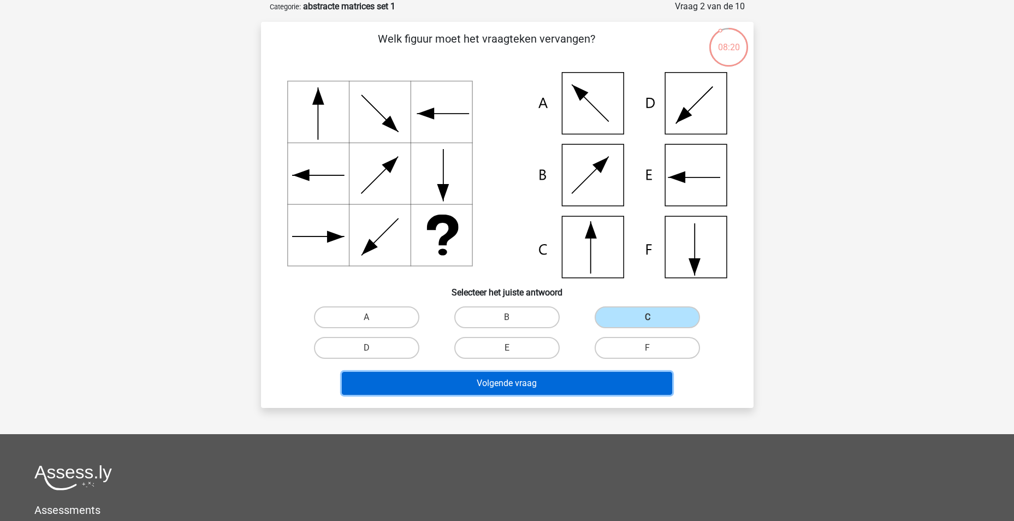
click at [608, 379] on button "Volgende vraag" at bounding box center [507, 383] width 330 height 23
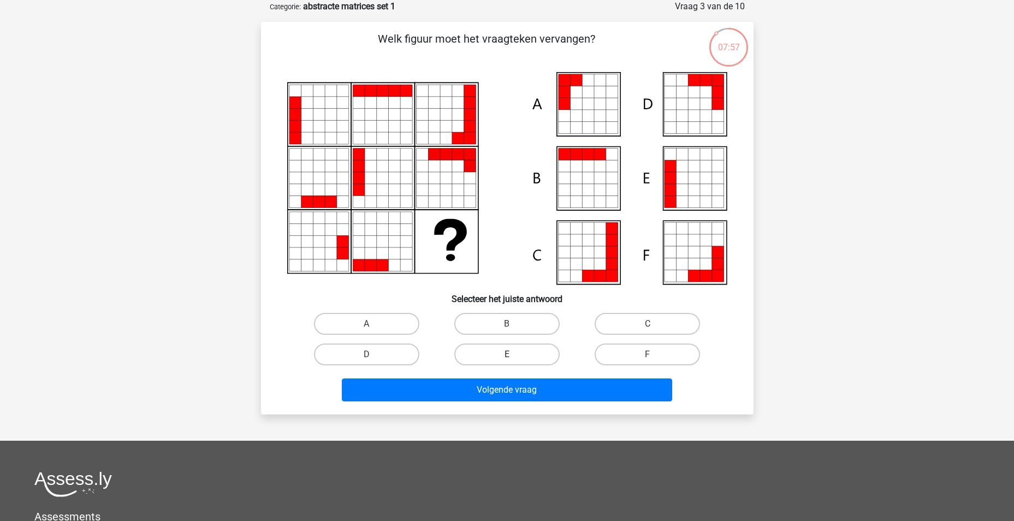
click at [531, 350] on label "E" at bounding box center [506, 355] width 105 height 22
click at [514, 354] on input "E" at bounding box center [510, 357] width 7 height 7
radio input "true"
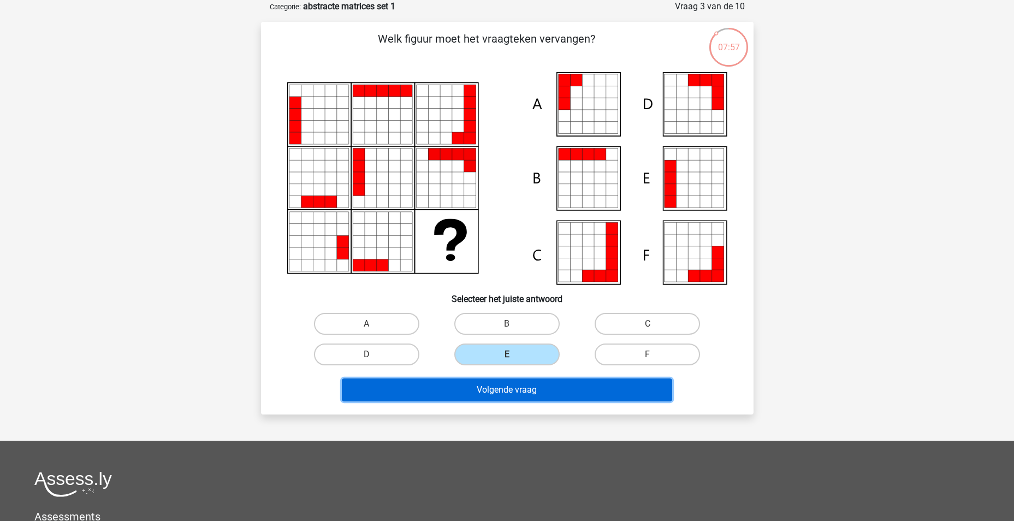
click at [545, 391] on button "Volgende vraag" at bounding box center [507, 389] width 330 height 23
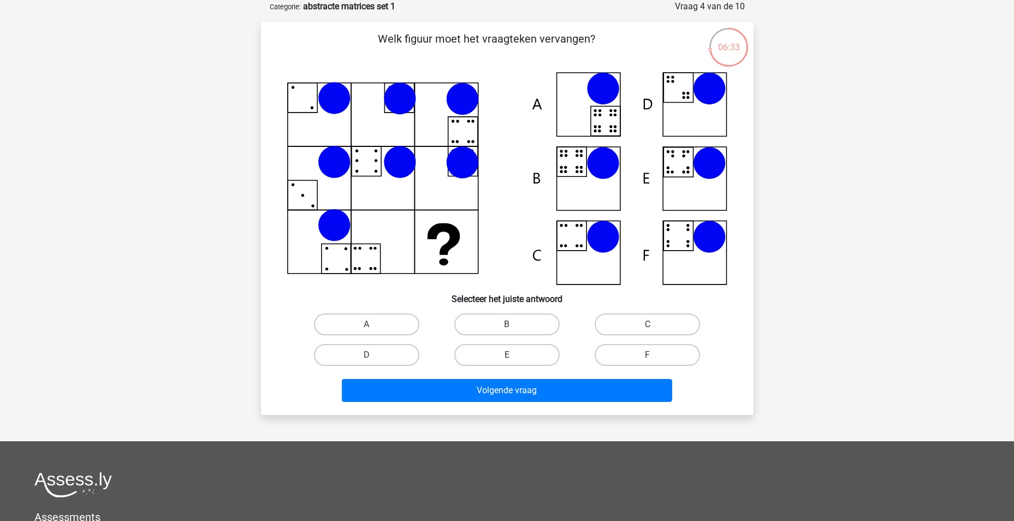
click at [576, 164] on icon at bounding box center [507, 178] width 440 height 213
click at [545, 322] on label "B" at bounding box center [506, 324] width 105 height 22
click at [514, 324] on input "B" at bounding box center [510, 327] width 7 height 7
radio input "true"
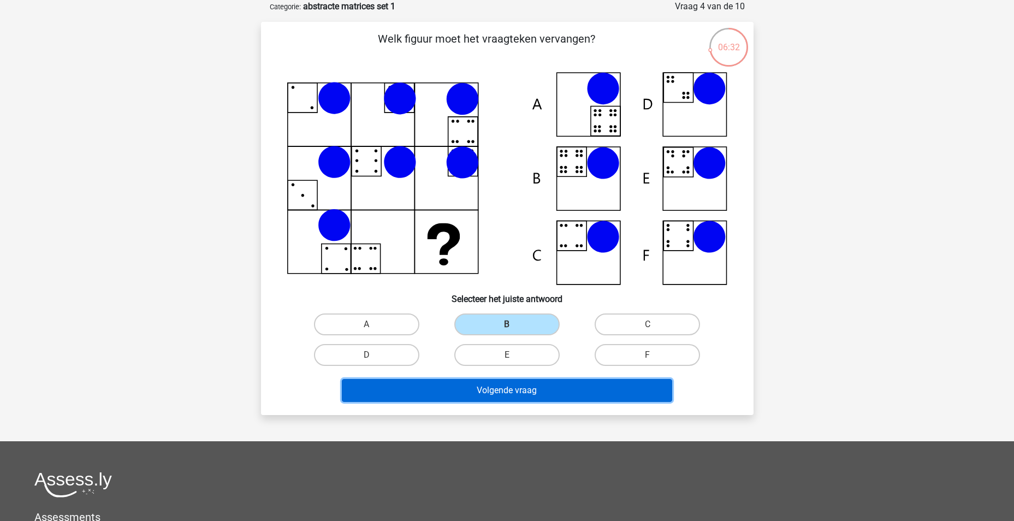
click at [553, 394] on button "Volgende vraag" at bounding box center [507, 390] width 330 height 23
